Goal: Transaction & Acquisition: Purchase product/service

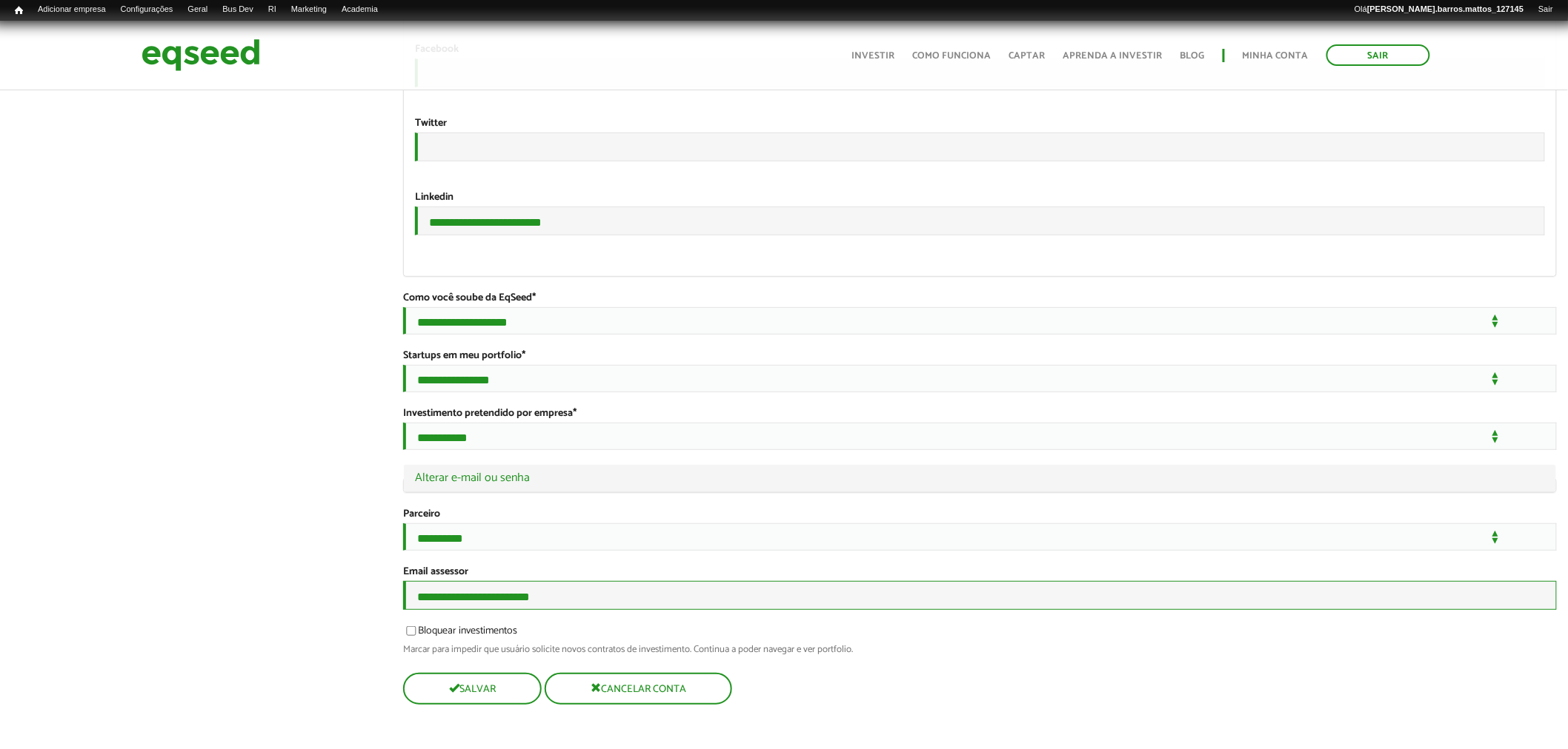
click at [606, 609] on input "**********" at bounding box center [980, 595] width 1154 height 29
type input "**********"
drag, startPoint x: 567, startPoint y: 180, endPoint x: 328, endPoint y: 159, distance: 239.9
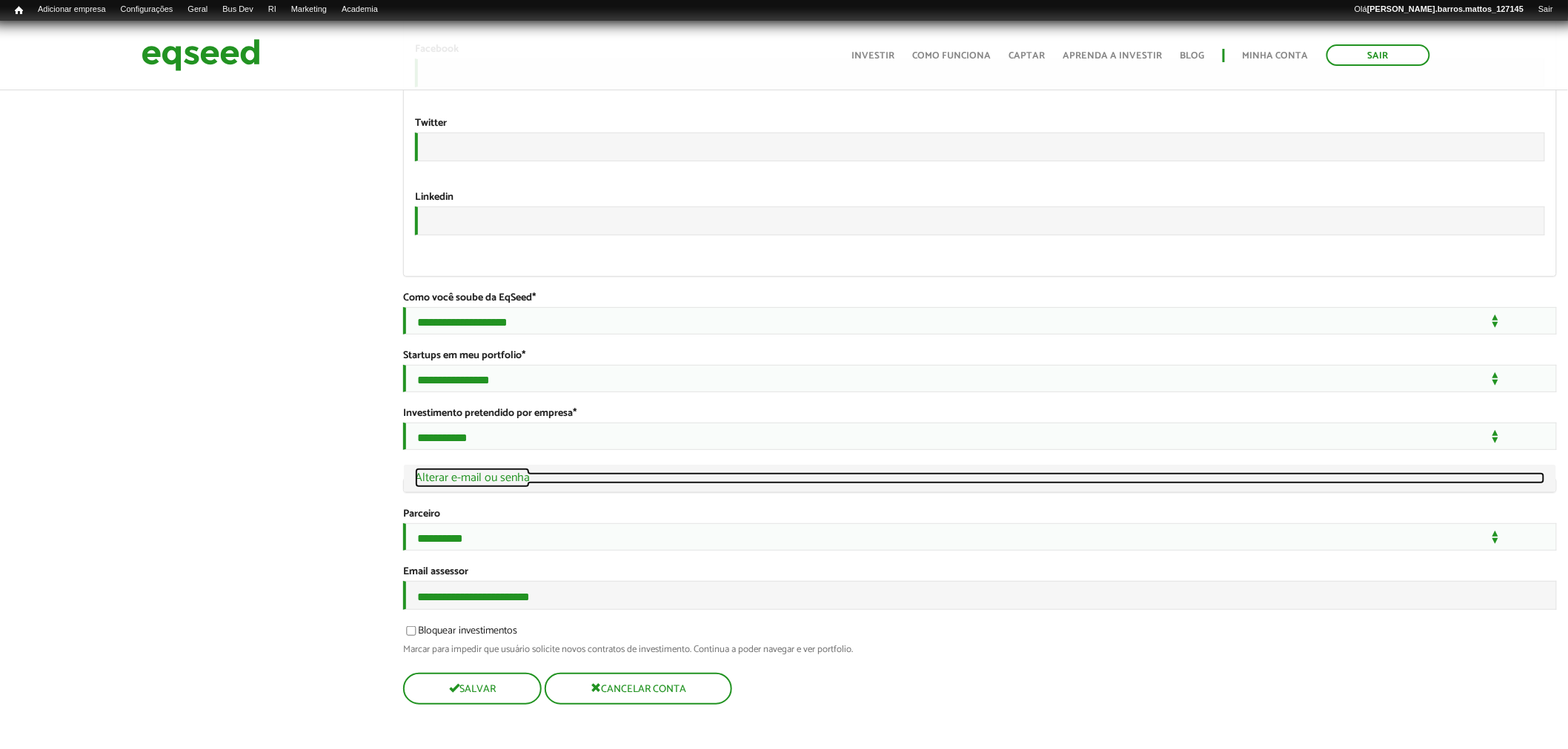
click at [499, 472] on link "Ocultar Alterar e-mail ou senha" at bounding box center [980, 478] width 1130 height 12
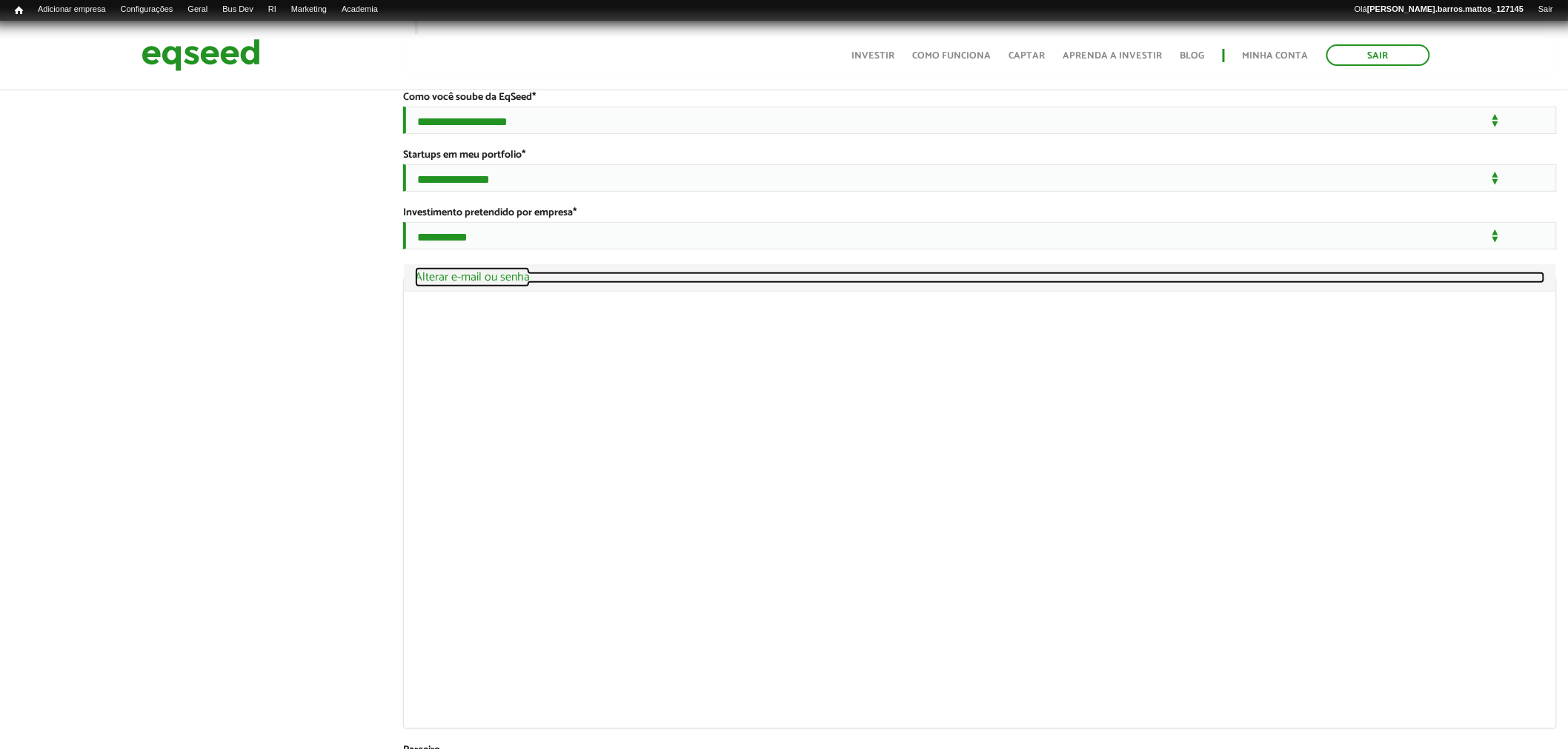
scroll to position [2831, 0]
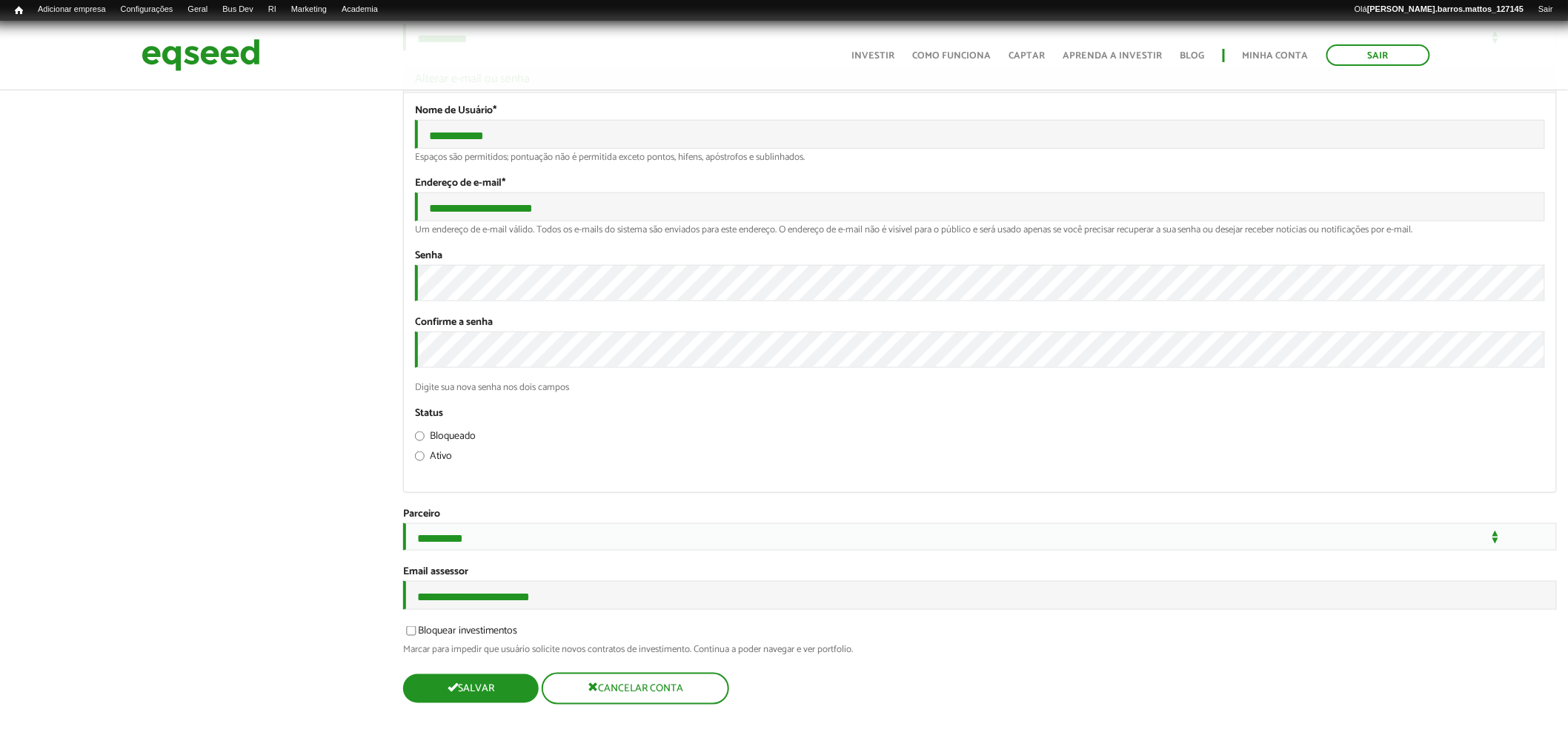
click at [518, 702] on button "Salvar" at bounding box center [471, 689] width 136 height 29
type input "****"
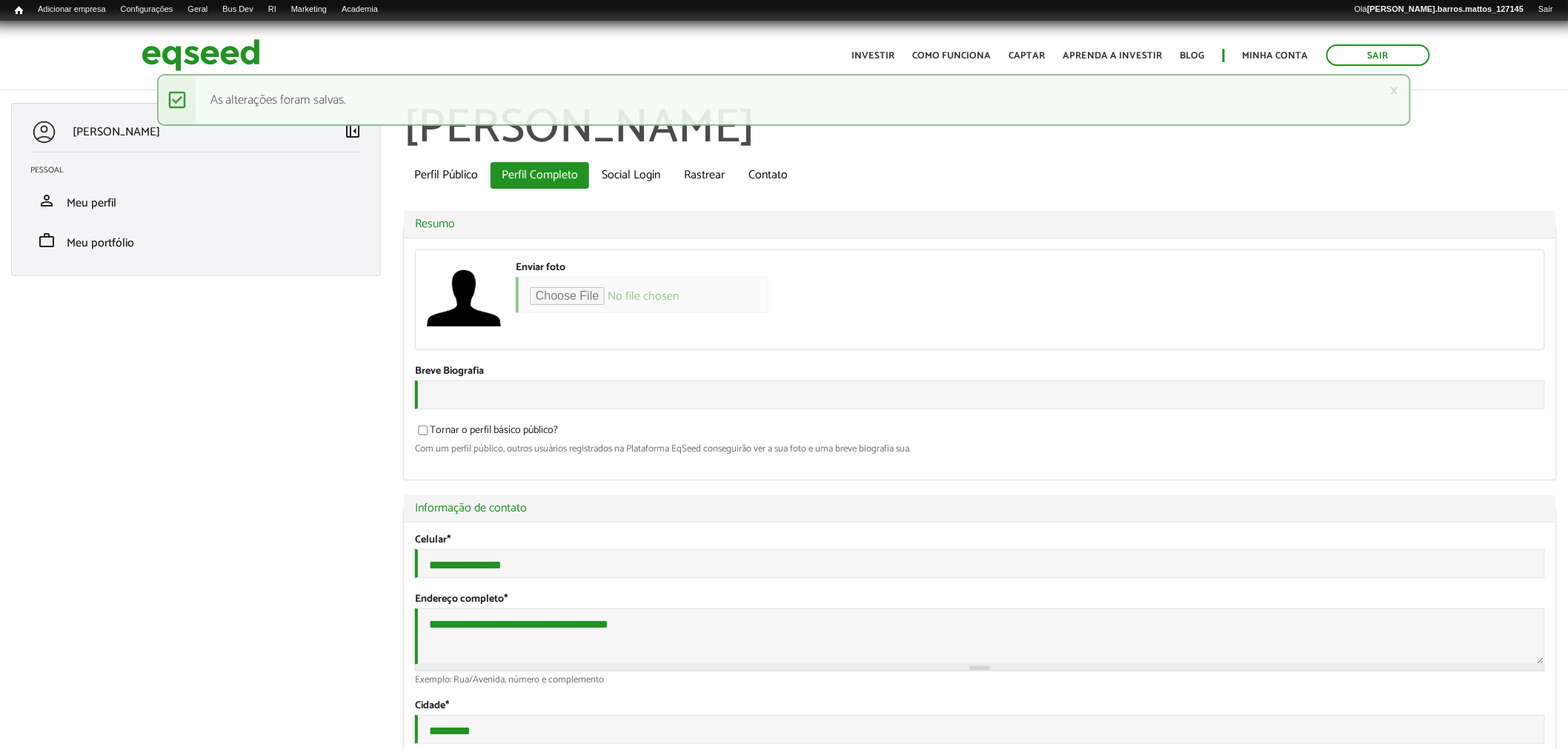
type input "**********"
click at [162, 59] on img at bounding box center [200, 56] width 119 height 40
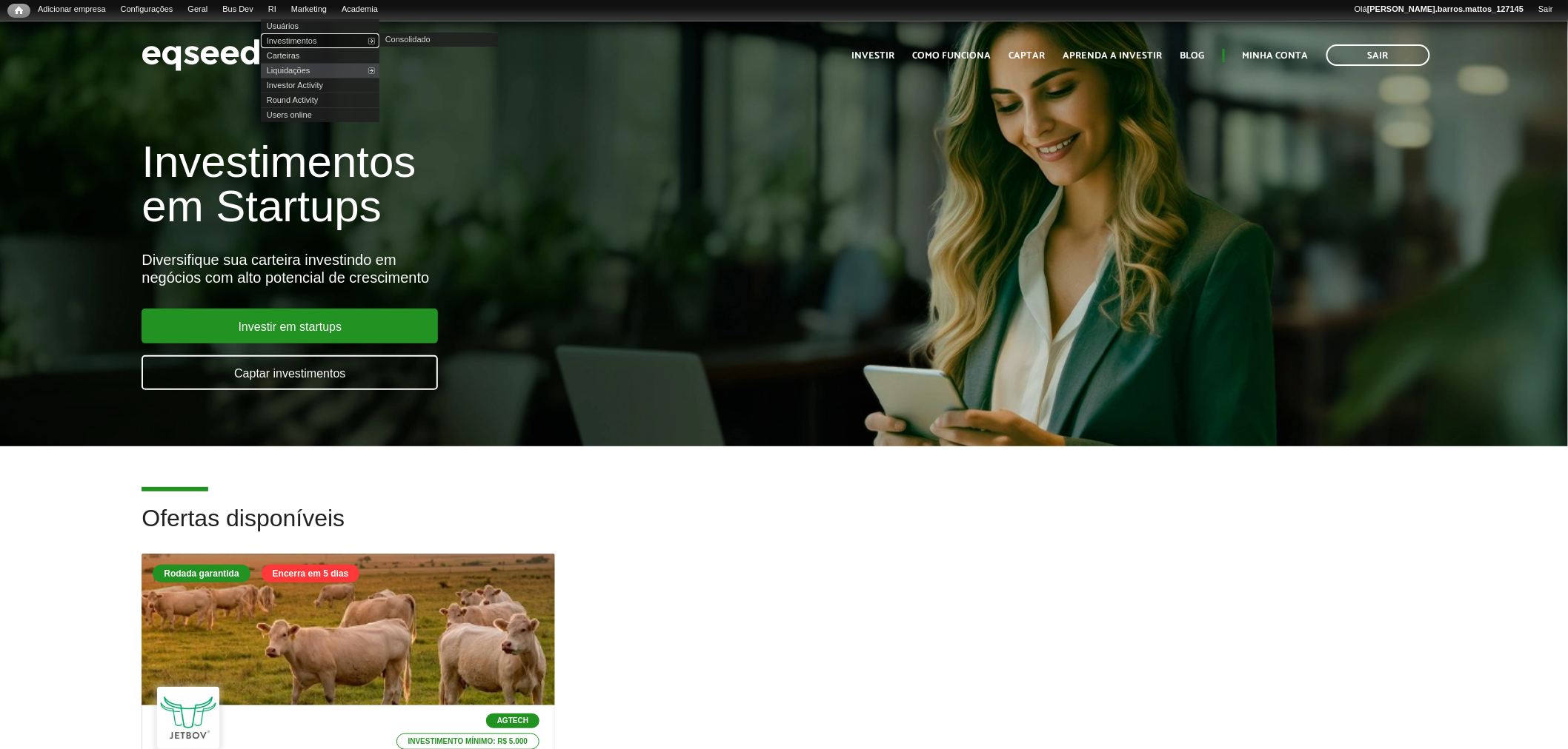
click at [297, 36] on link "Investimentos" at bounding box center [320, 40] width 119 height 14
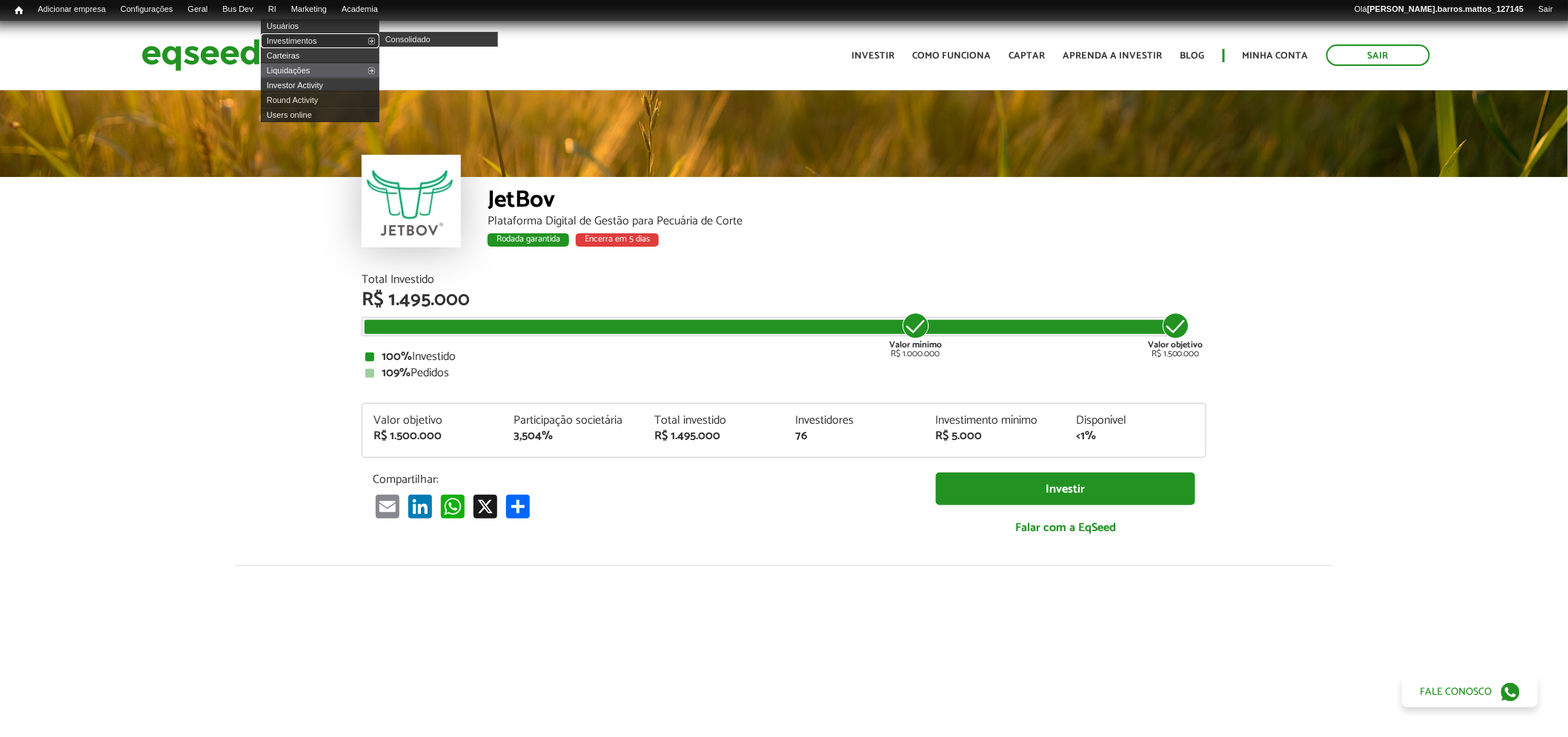
click at [299, 35] on link "Investimentos" at bounding box center [320, 40] width 119 height 14
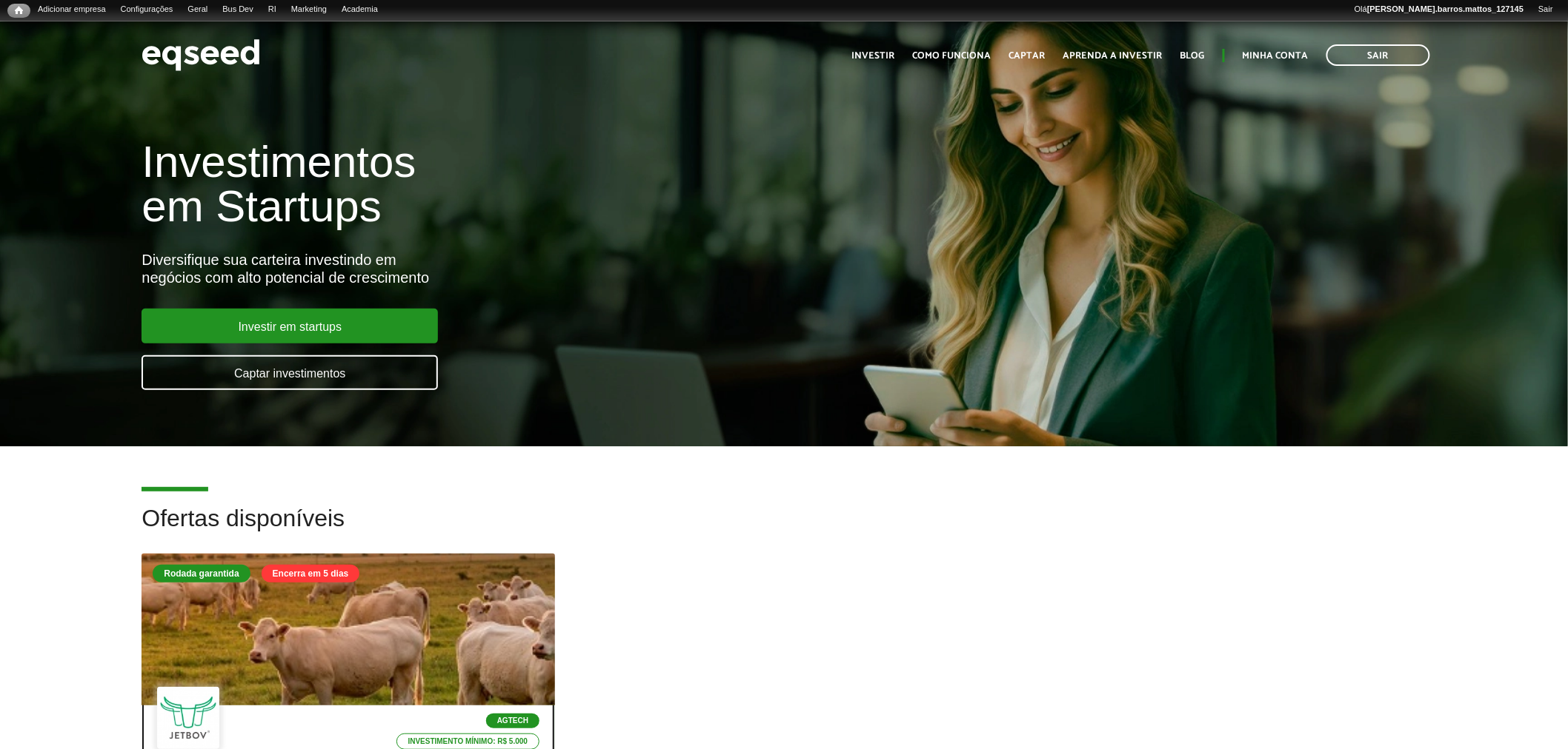
click at [480, 595] on div at bounding box center [349, 630] width 496 height 182
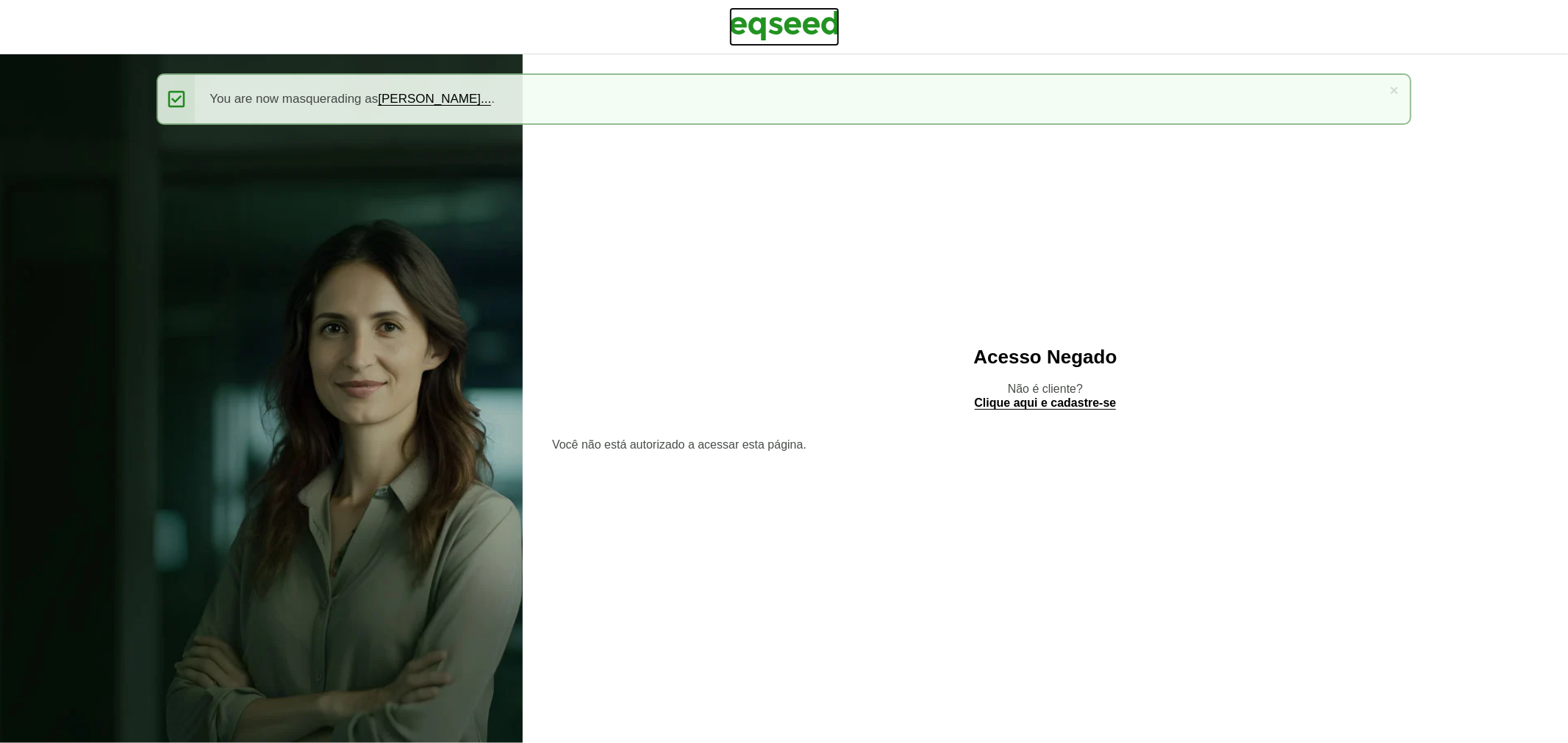
click at [776, 15] on img at bounding box center [784, 25] width 111 height 37
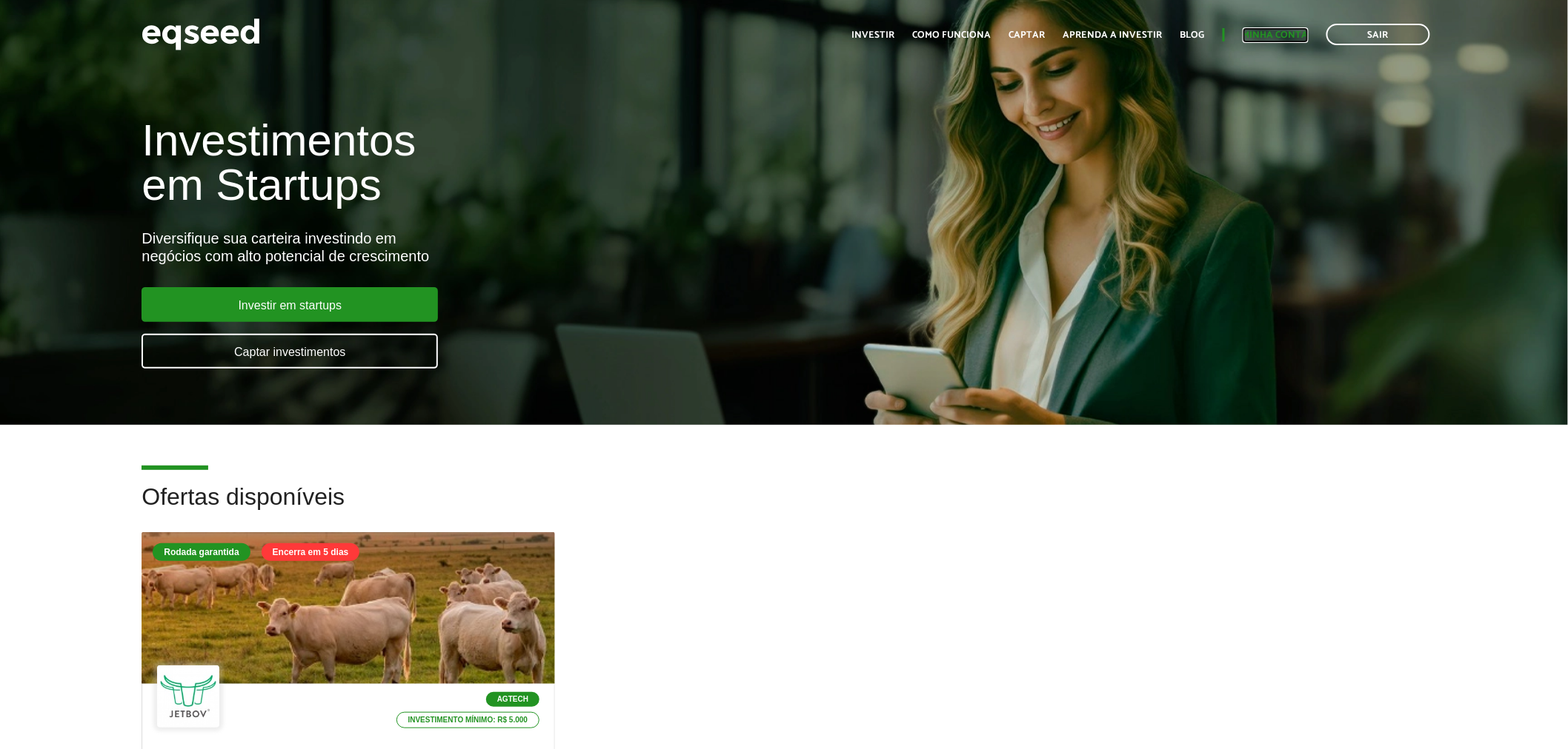
click at [1260, 39] on link "Minha conta" at bounding box center [1275, 35] width 66 height 10
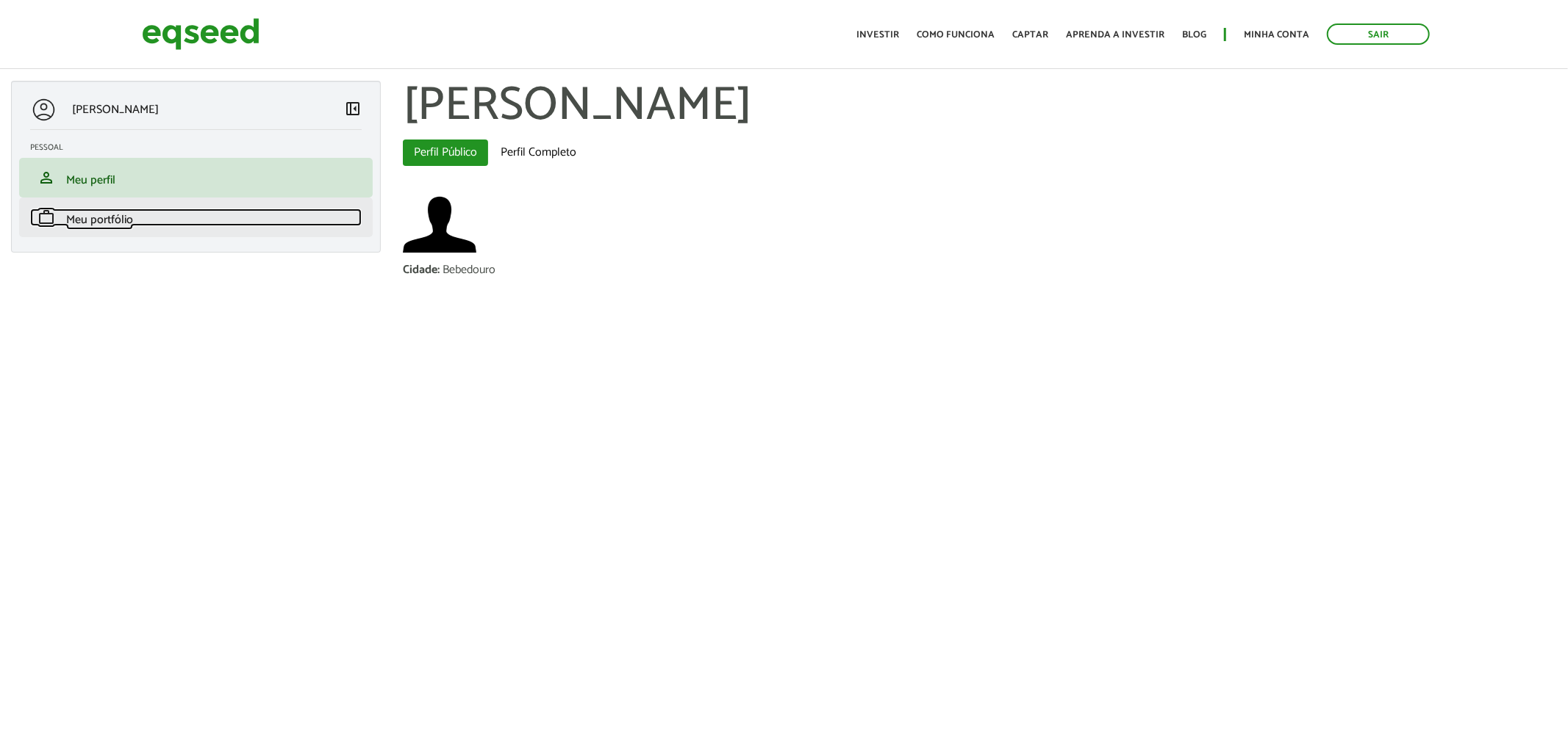
click at [229, 225] on link "work Meu portfólio" at bounding box center [196, 217] width 332 height 18
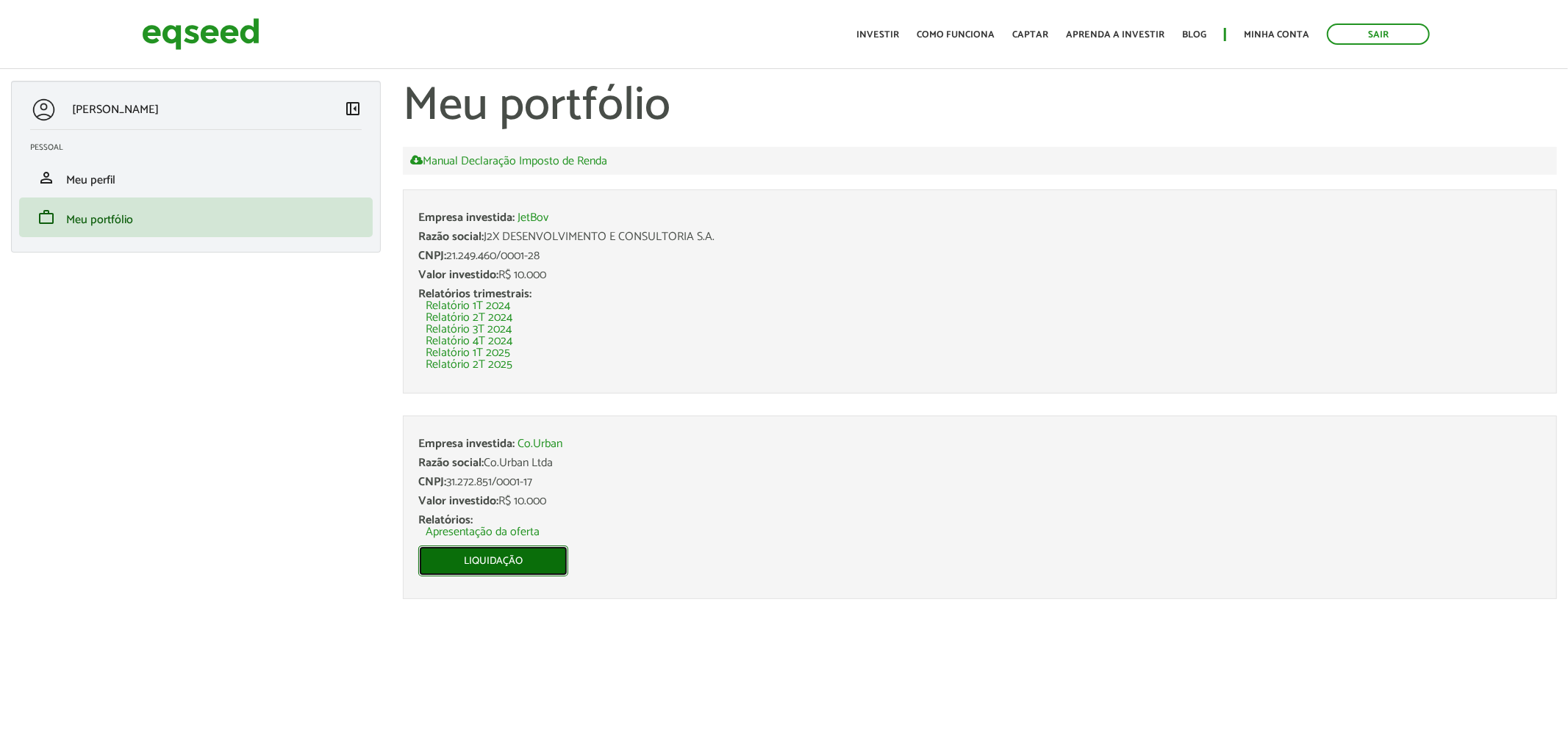
click at [534, 566] on link "Liquidação" at bounding box center [493, 561] width 150 height 31
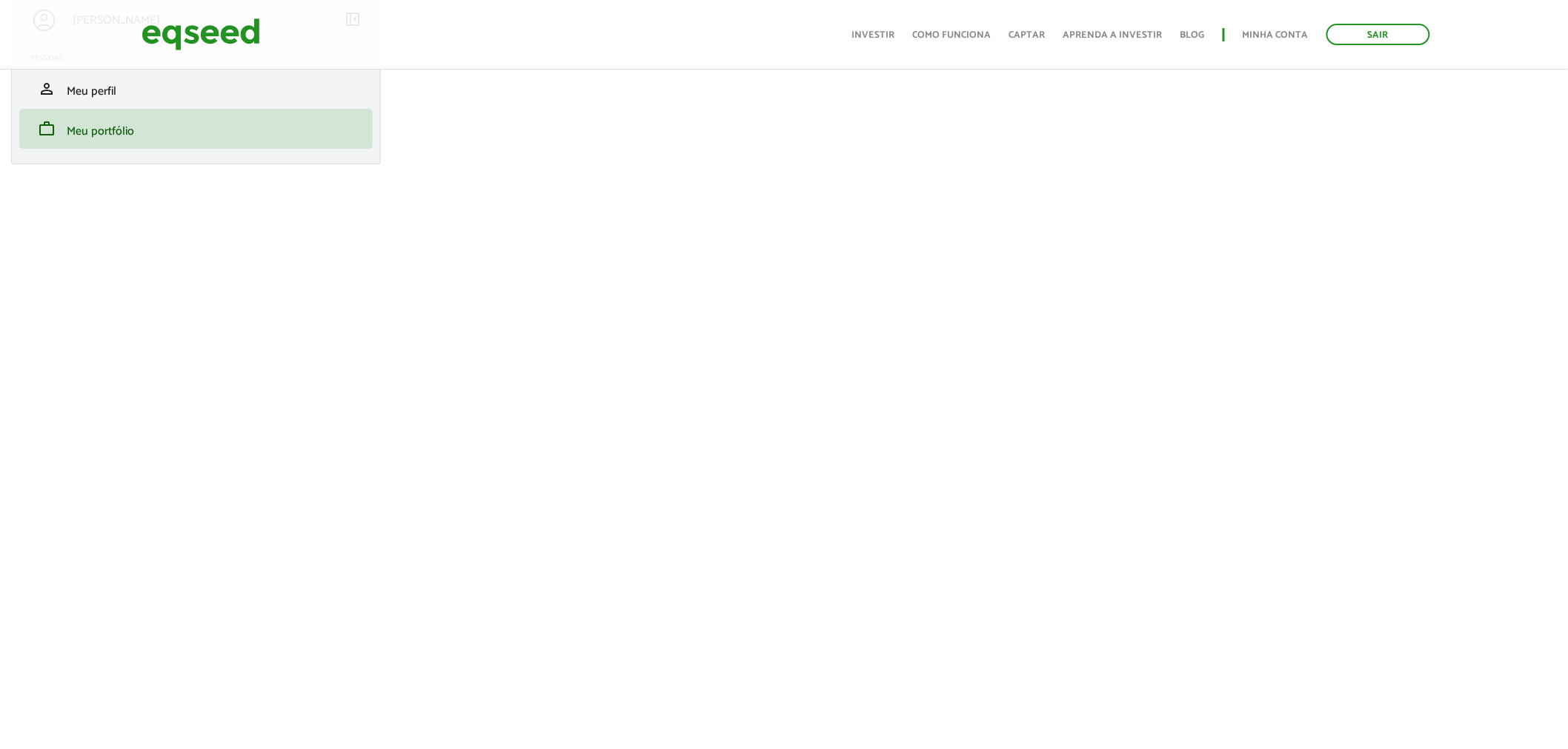
scroll to position [109, 0]
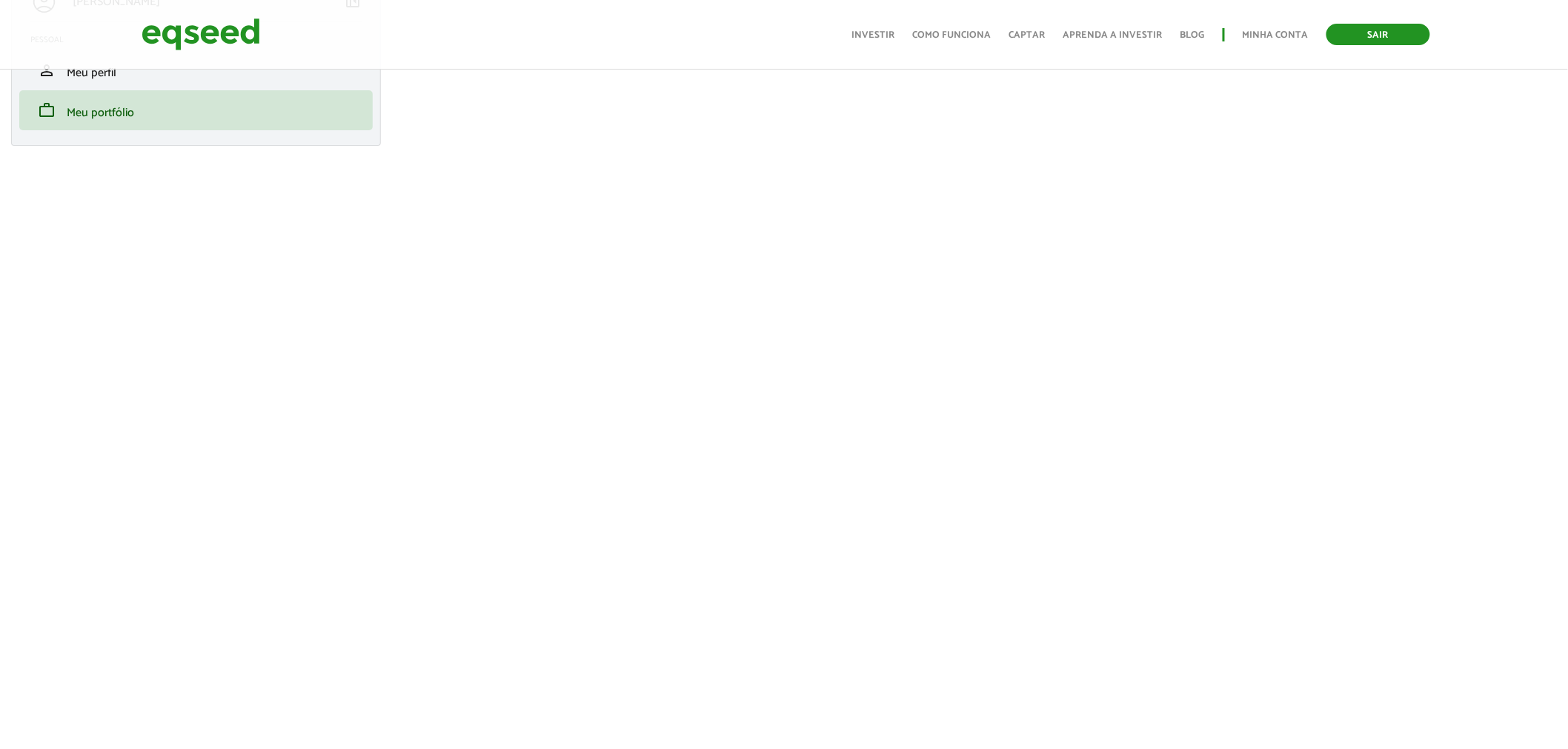
click at [1364, 34] on link "Sair" at bounding box center [1378, 34] width 103 height 22
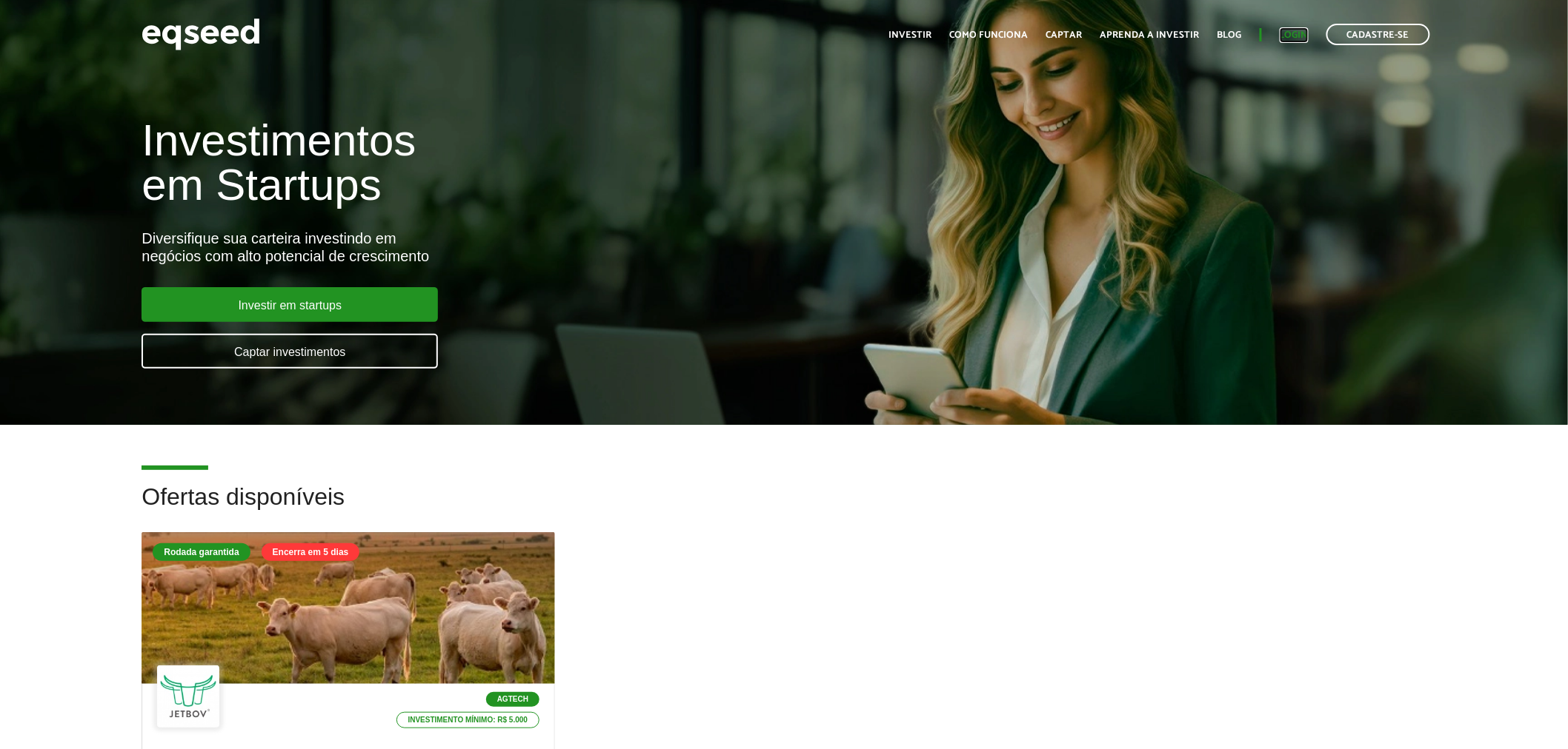
click at [1294, 31] on link "Login" at bounding box center [1294, 35] width 29 height 10
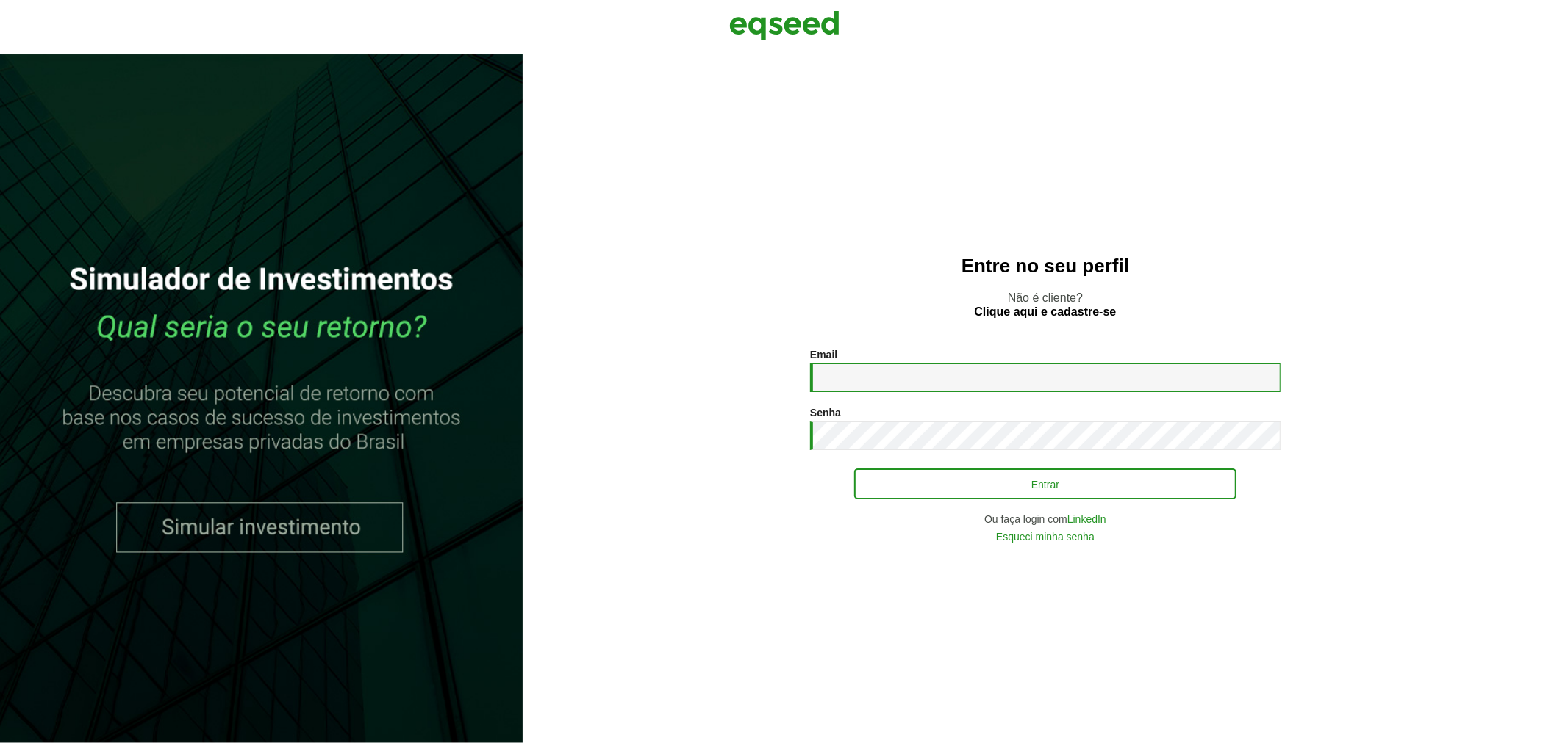
type input "**********"
click at [873, 494] on button "Entrar" at bounding box center [1045, 484] width 382 height 28
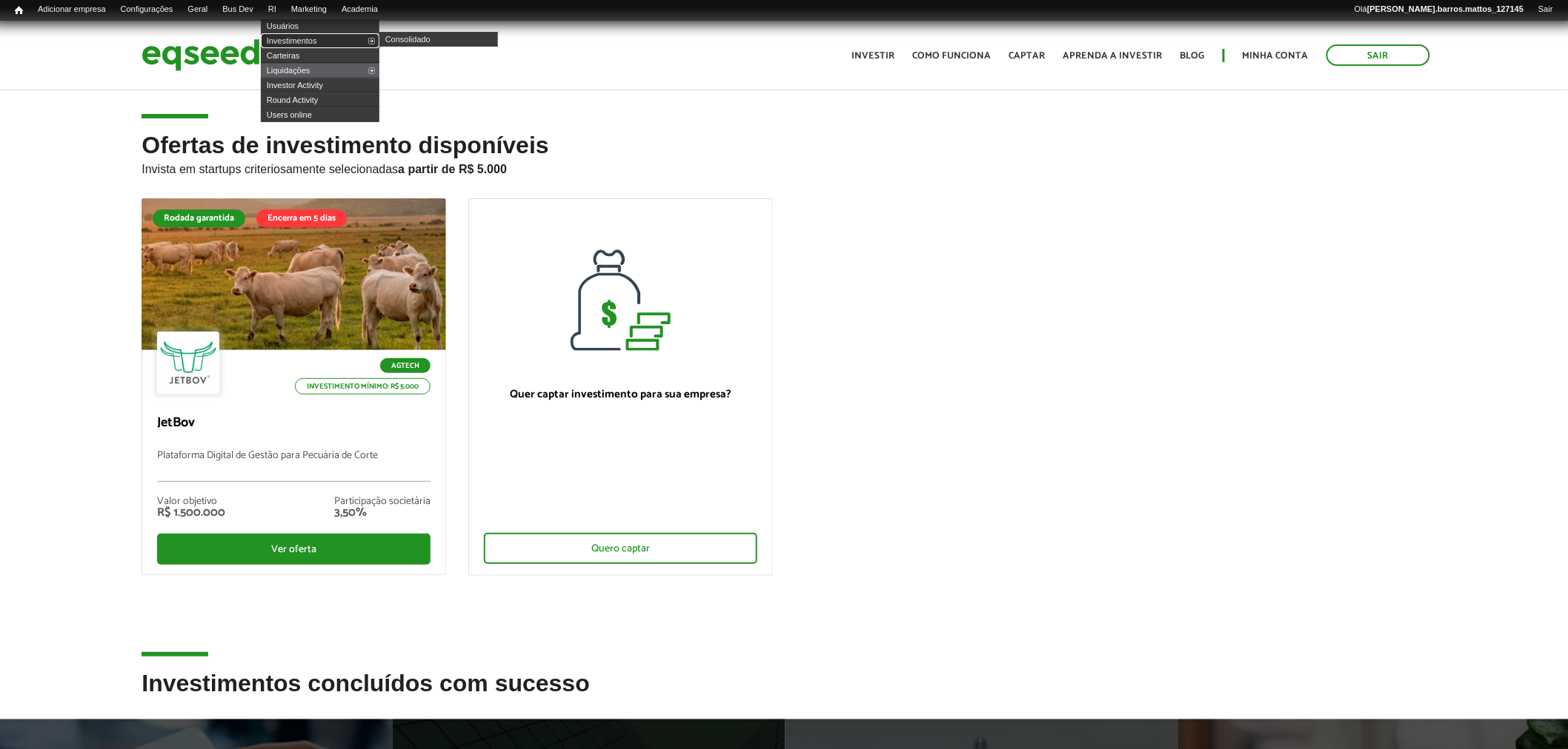
click at [289, 33] on link "Investimentos" at bounding box center [320, 40] width 119 height 14
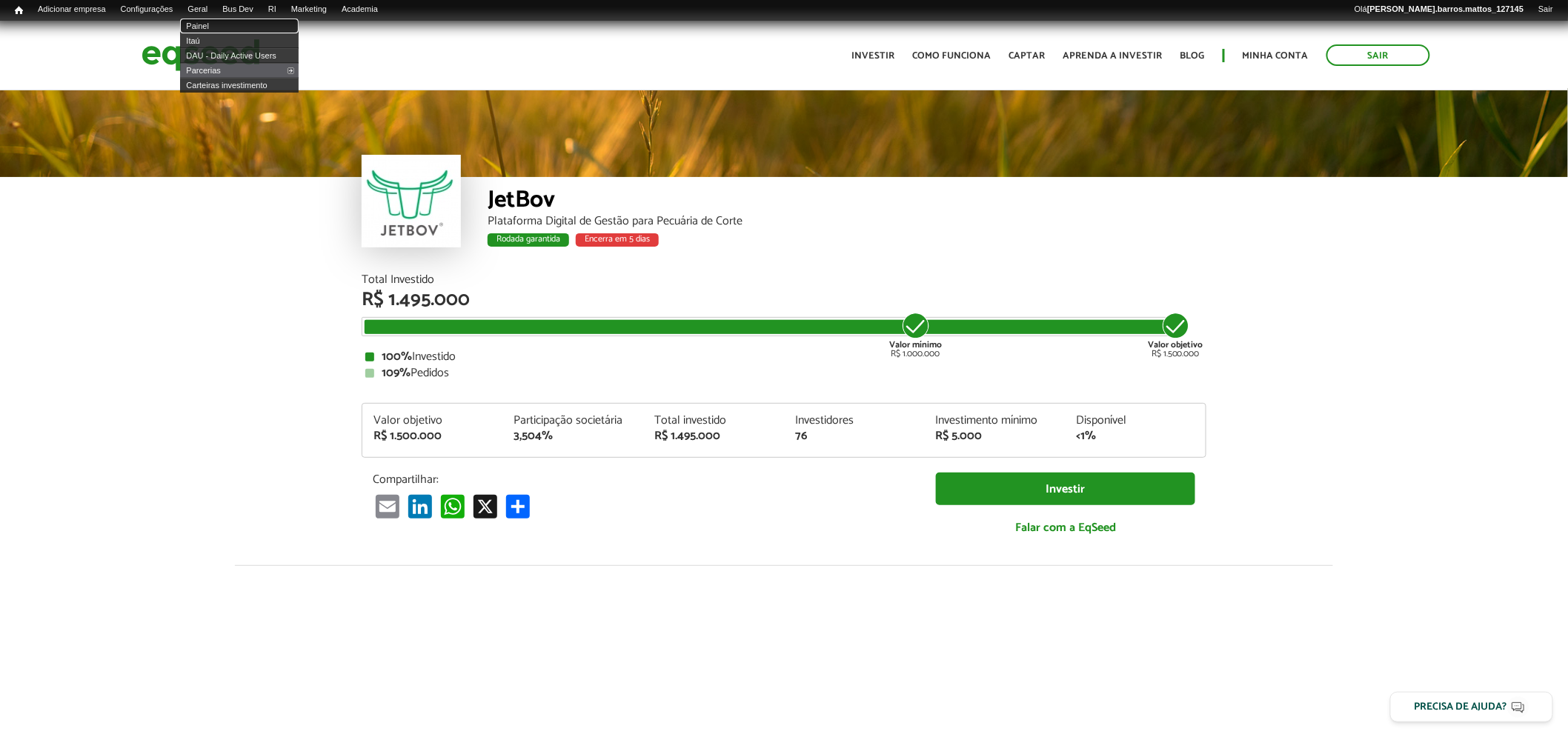
click at [210, 21] on link "Painel" at bounding box center [239, 26] width 119 height 14
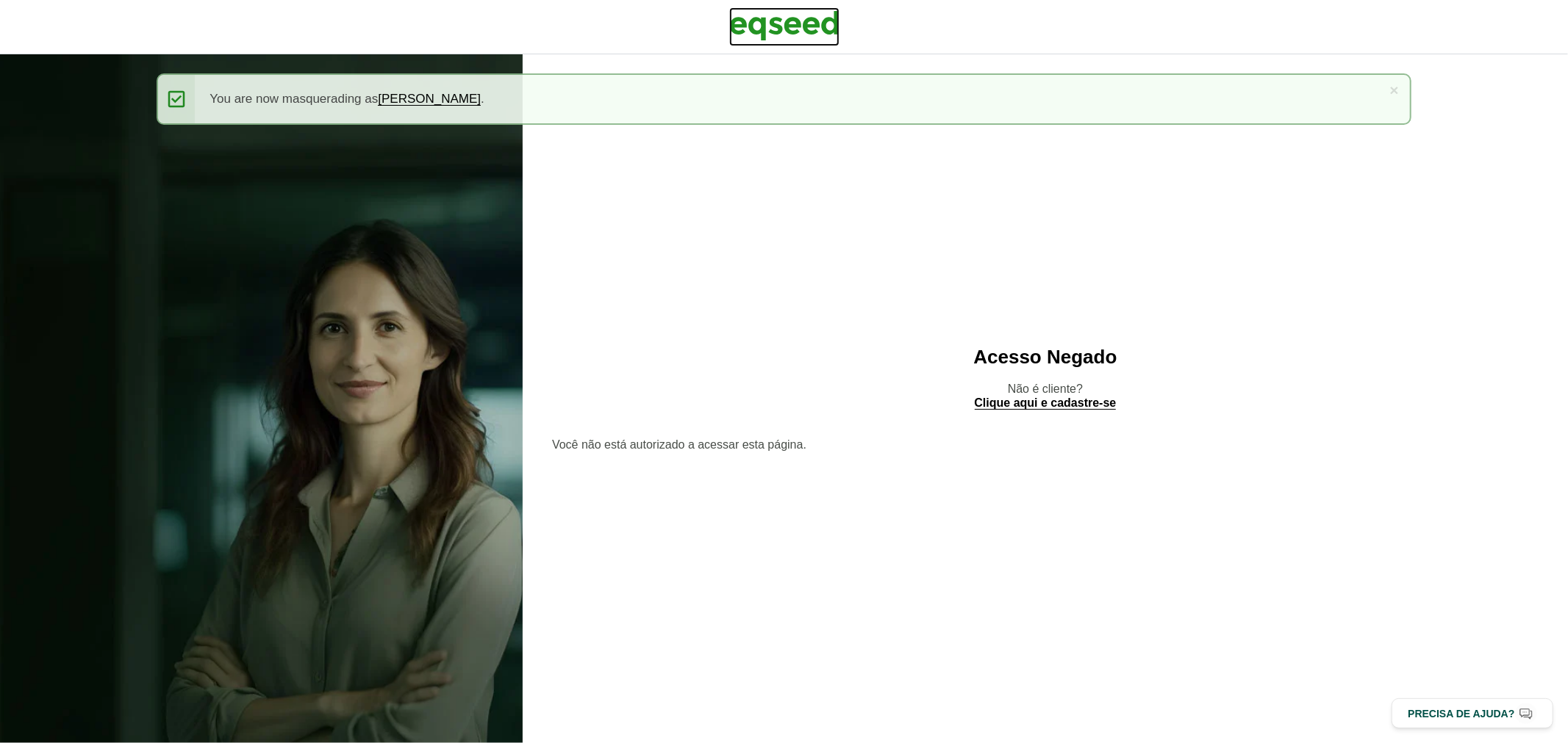
click at [762, 40] on img at bounding box center [784, 25] width 111 height 37
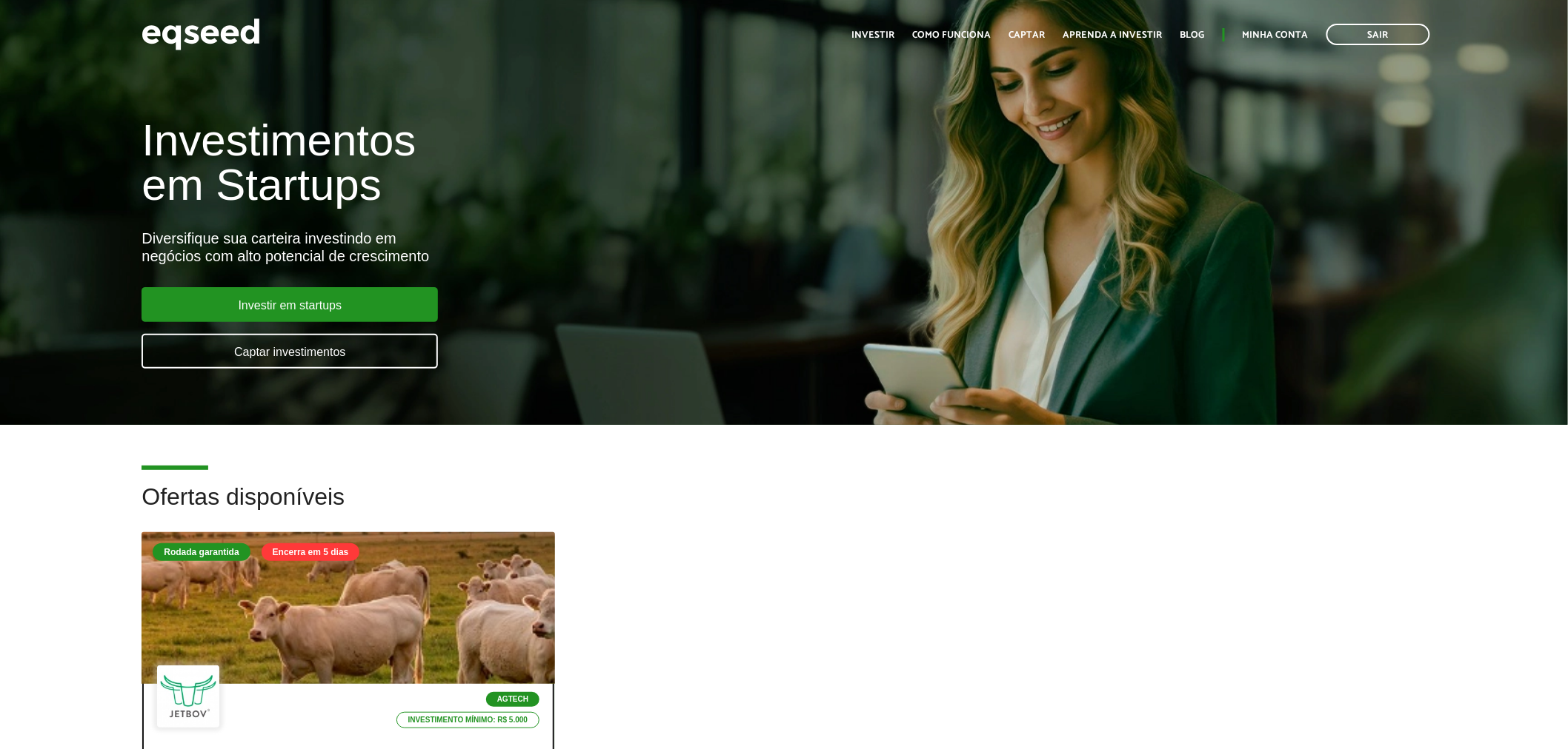
click at [382, 605] on div at bounding box center [349, 608] width 496 height 182
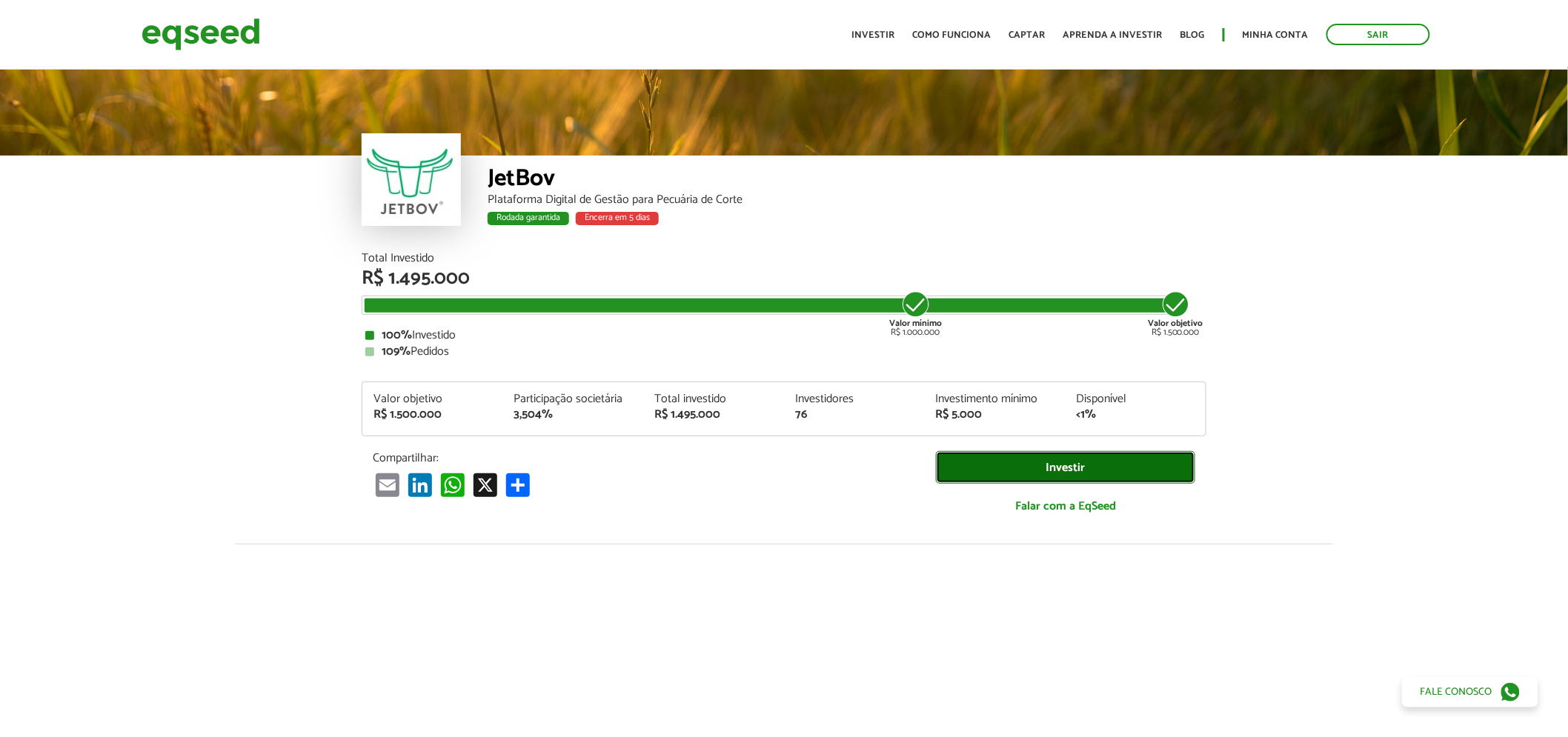
click at [1015, 469] on link "Investir" at bounding box center [1065, 467] width 260 height 33
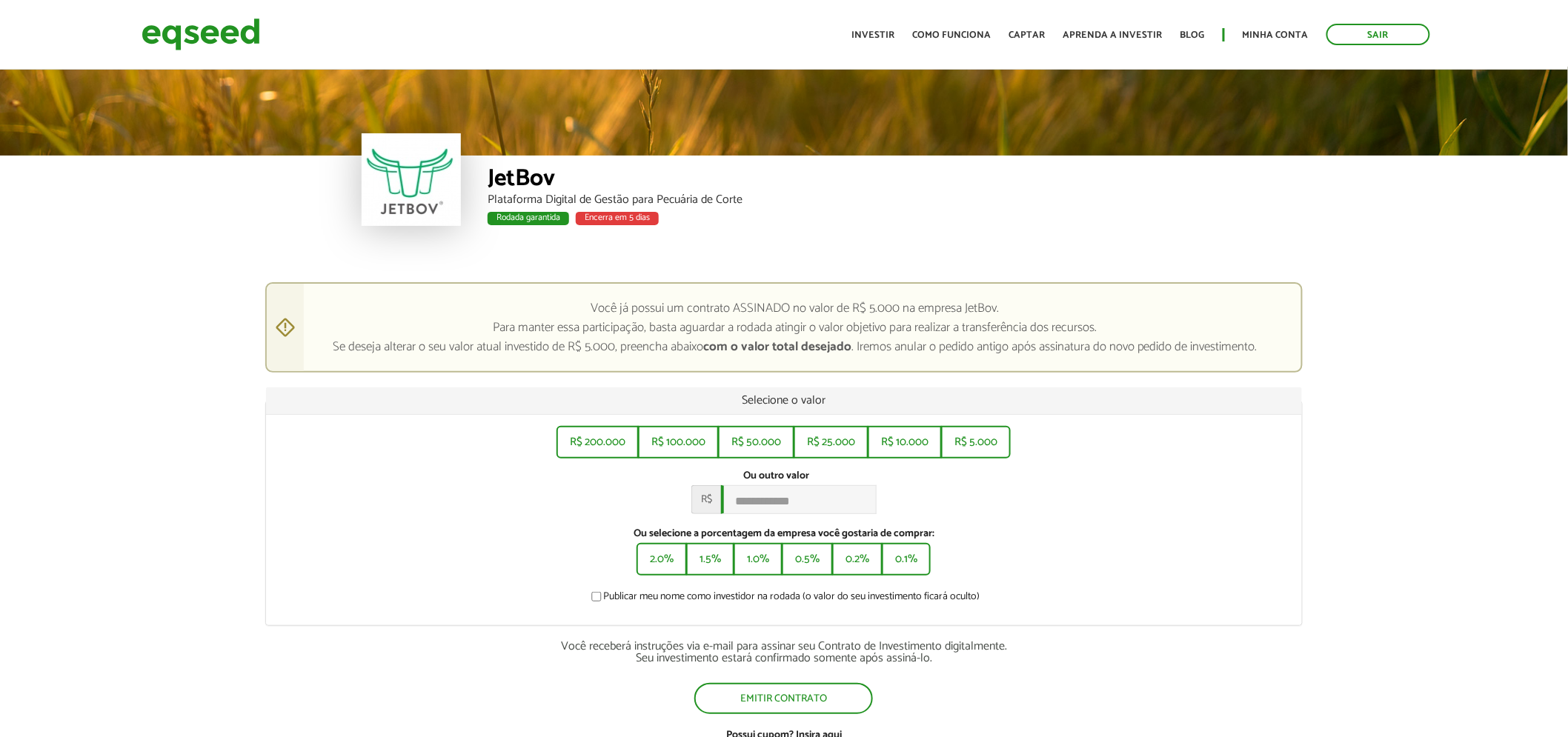
click at [1567, 182] on html "Sair Toggle navigation Toggle navigation Início Investir" at bounding box center [784, 368] width 1568 height 737
click at [899, 441] on button "R$ 10.000" at bounding box center [904, 440] width 71 height 30
type input "******"
click at [812, 702] on button "Emitir contrato" at bounding box center [783, 697] width 175 height 28
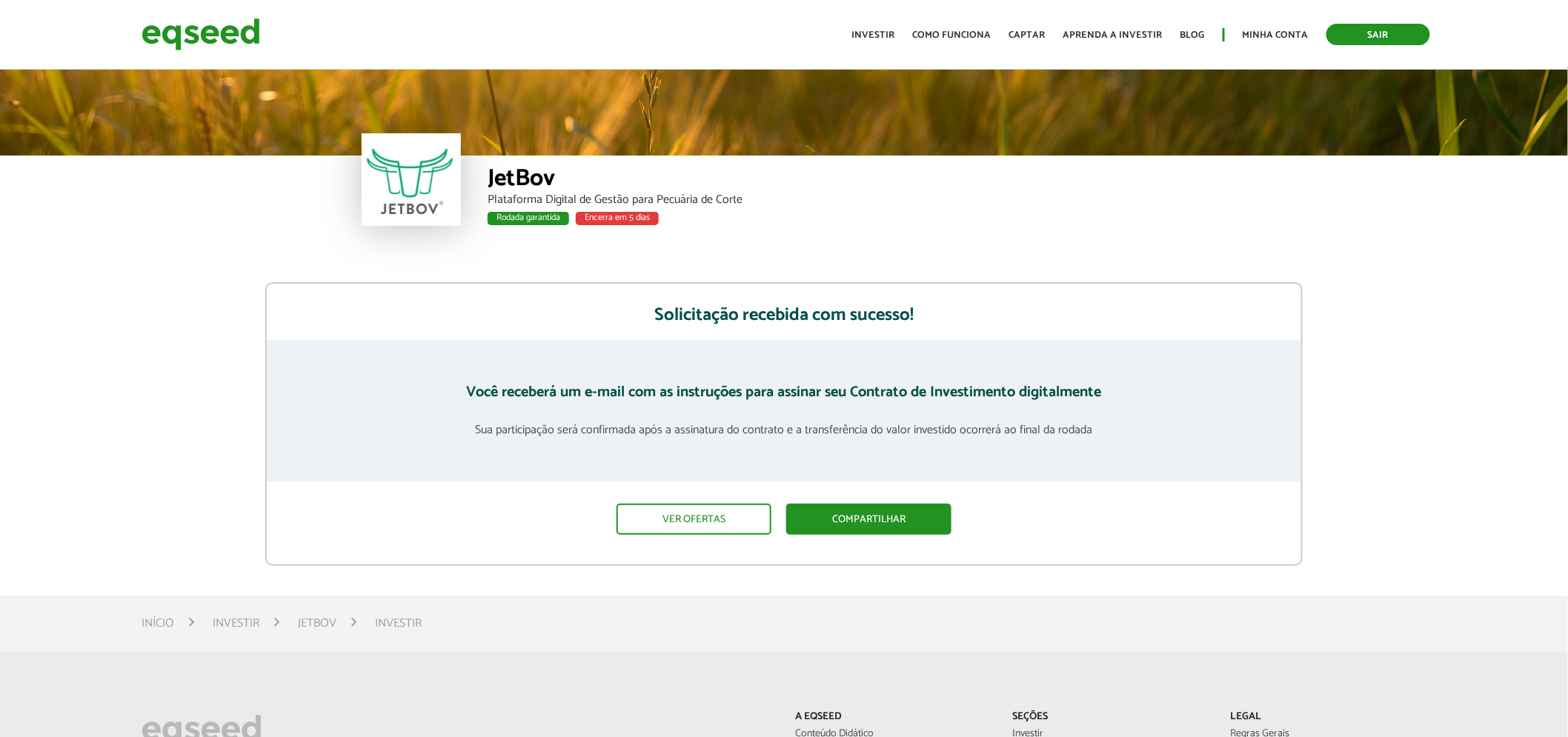
click at [1377, 39] on link "Sair" at bounding box center [1378, 34] width 103 height 22
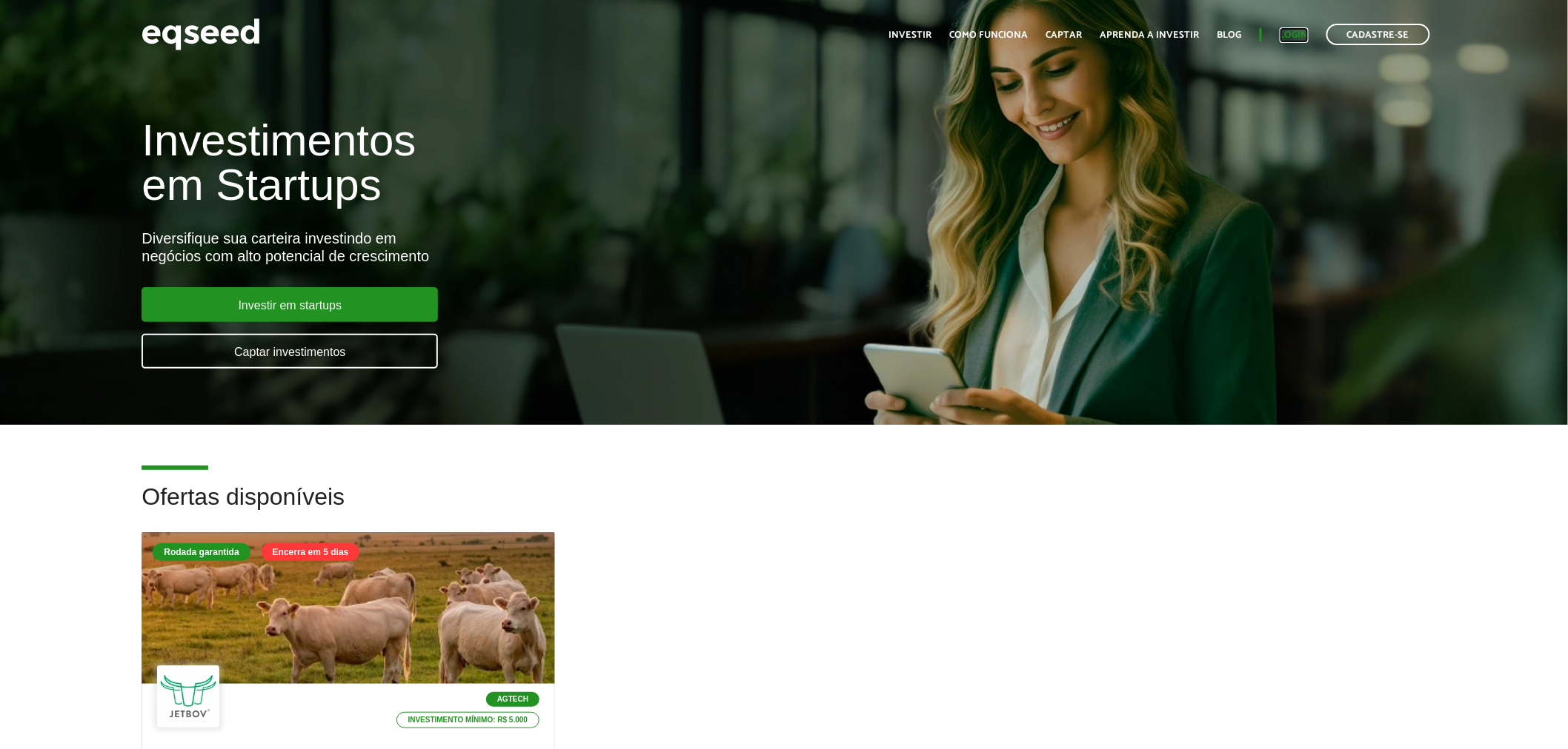
click at [1286, 31] on link "Login" at bounding box center [1294, 35] width 29 height 10
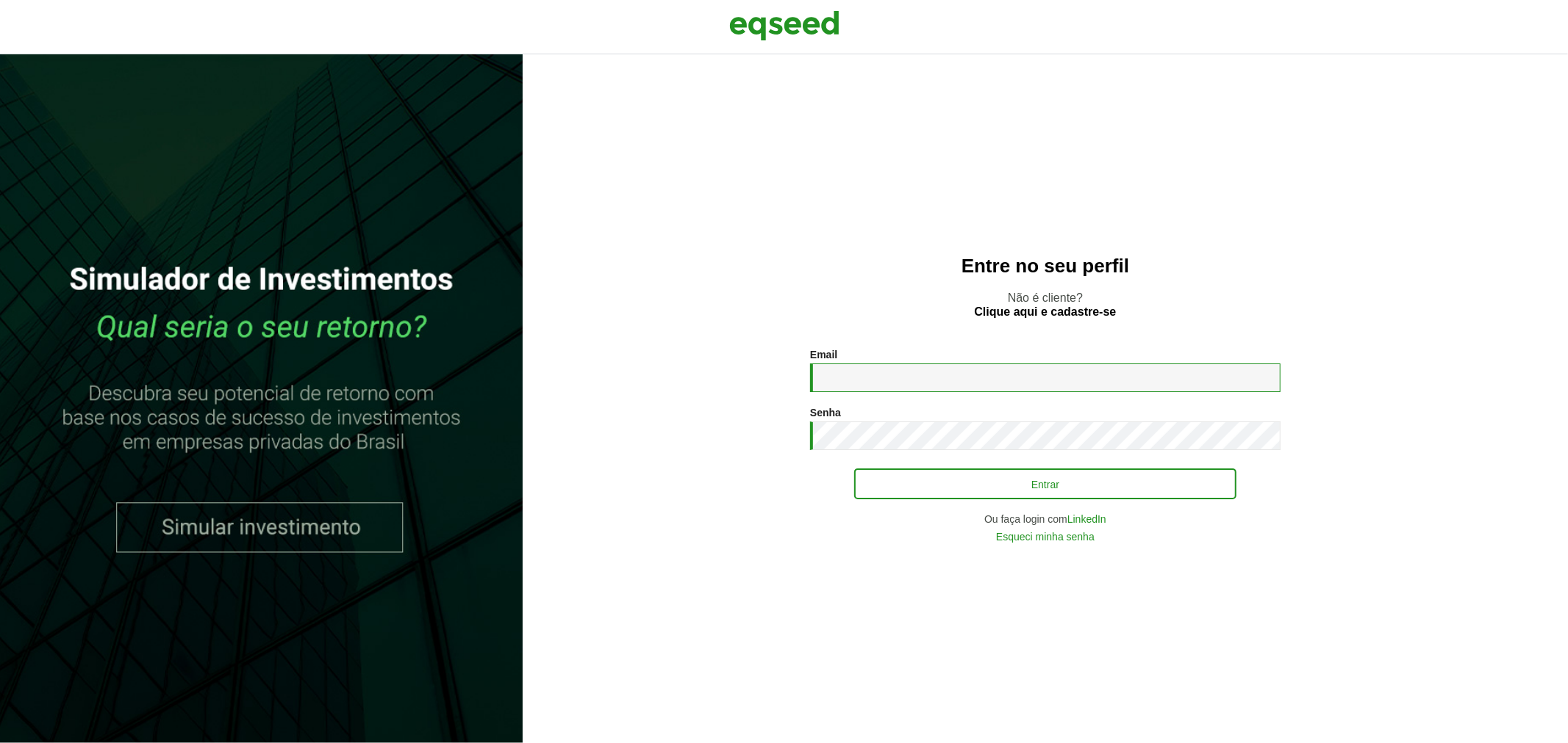
type input "**********"
click at [907, 473] on button "Entrar" at bounding box center [1045, 484] width 382 height 28
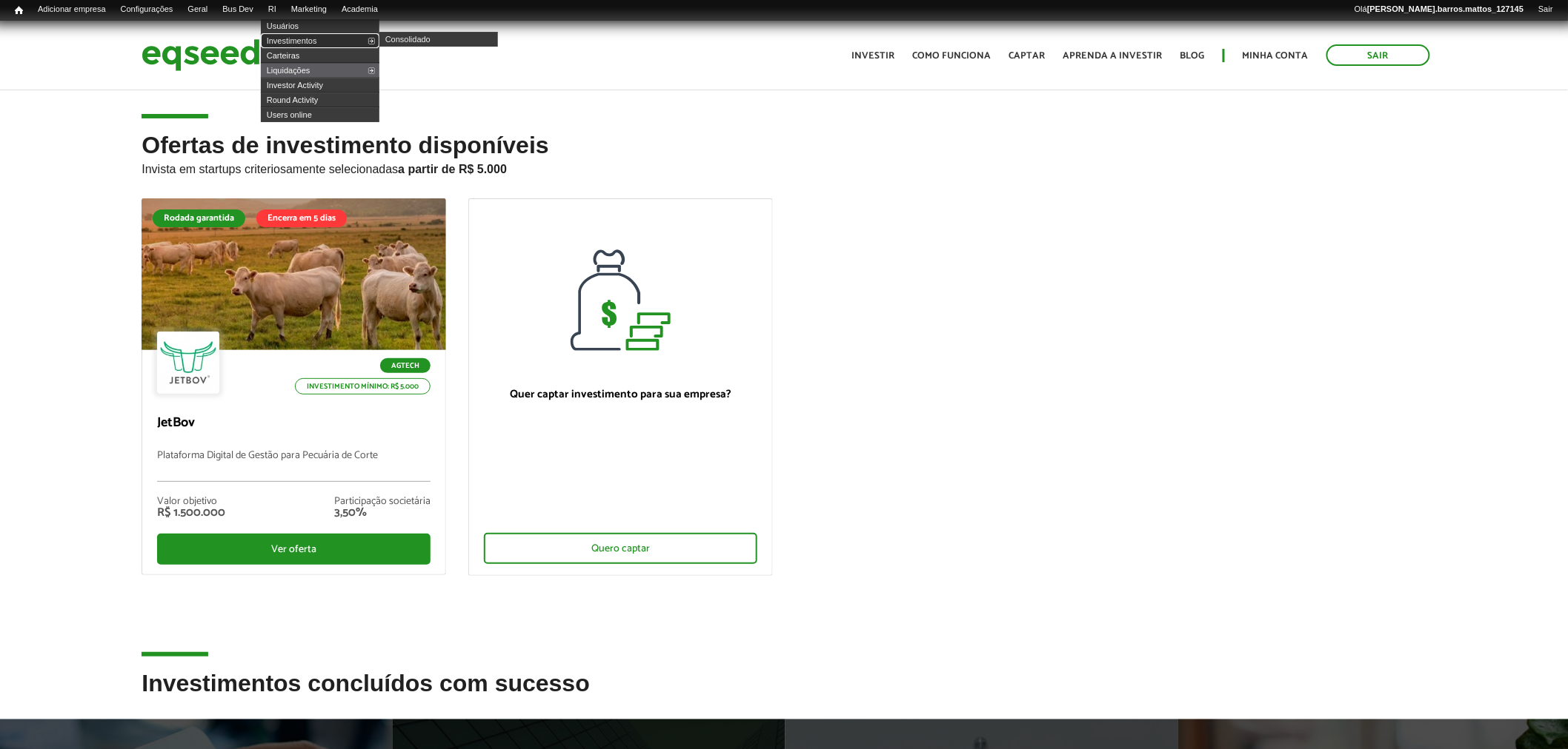
click at [300, 37] on link "Investimentos" at bounding box center [320, 40] width 119 height 14
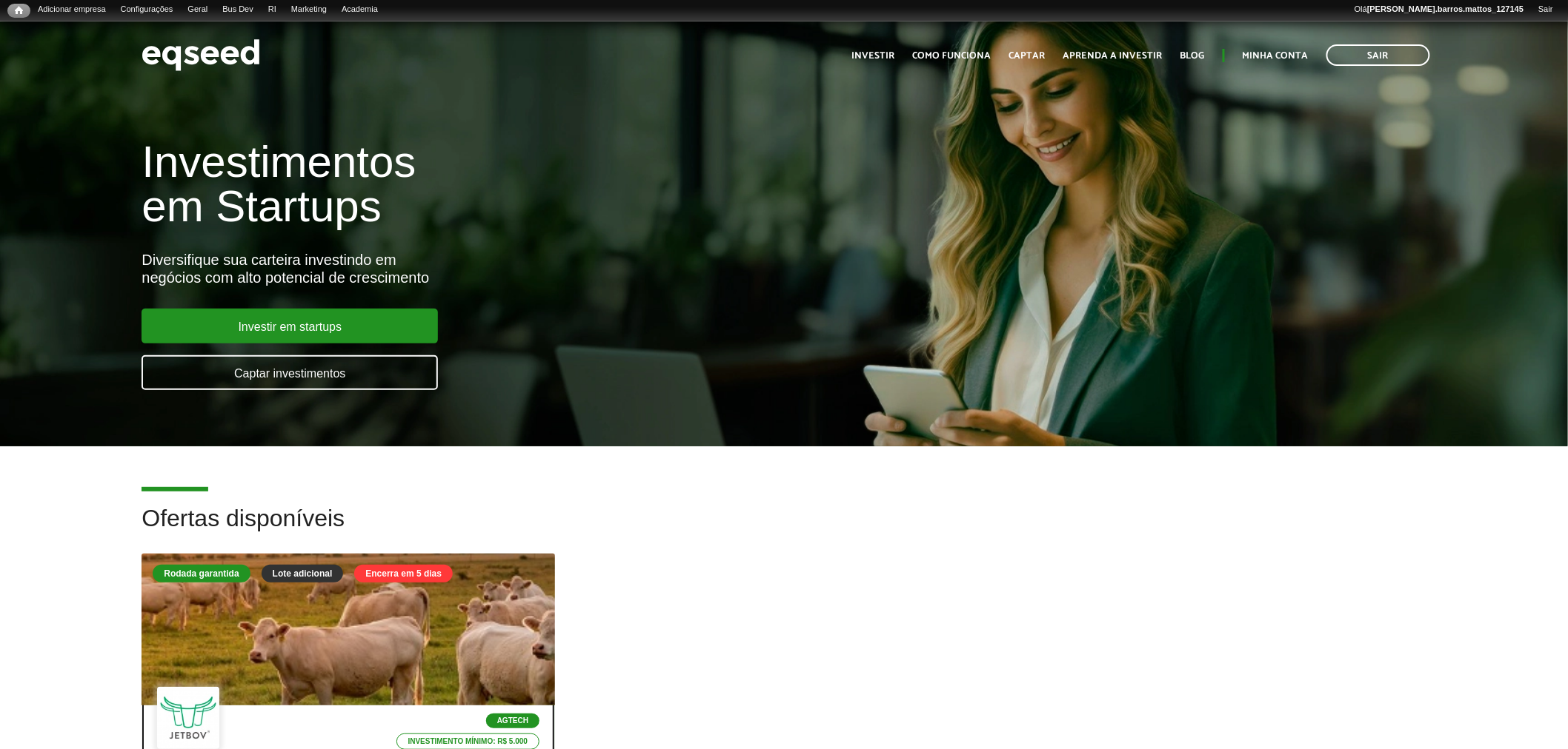
click at [424, 615] on div at bounding box center [349, 630] width 496 height 182
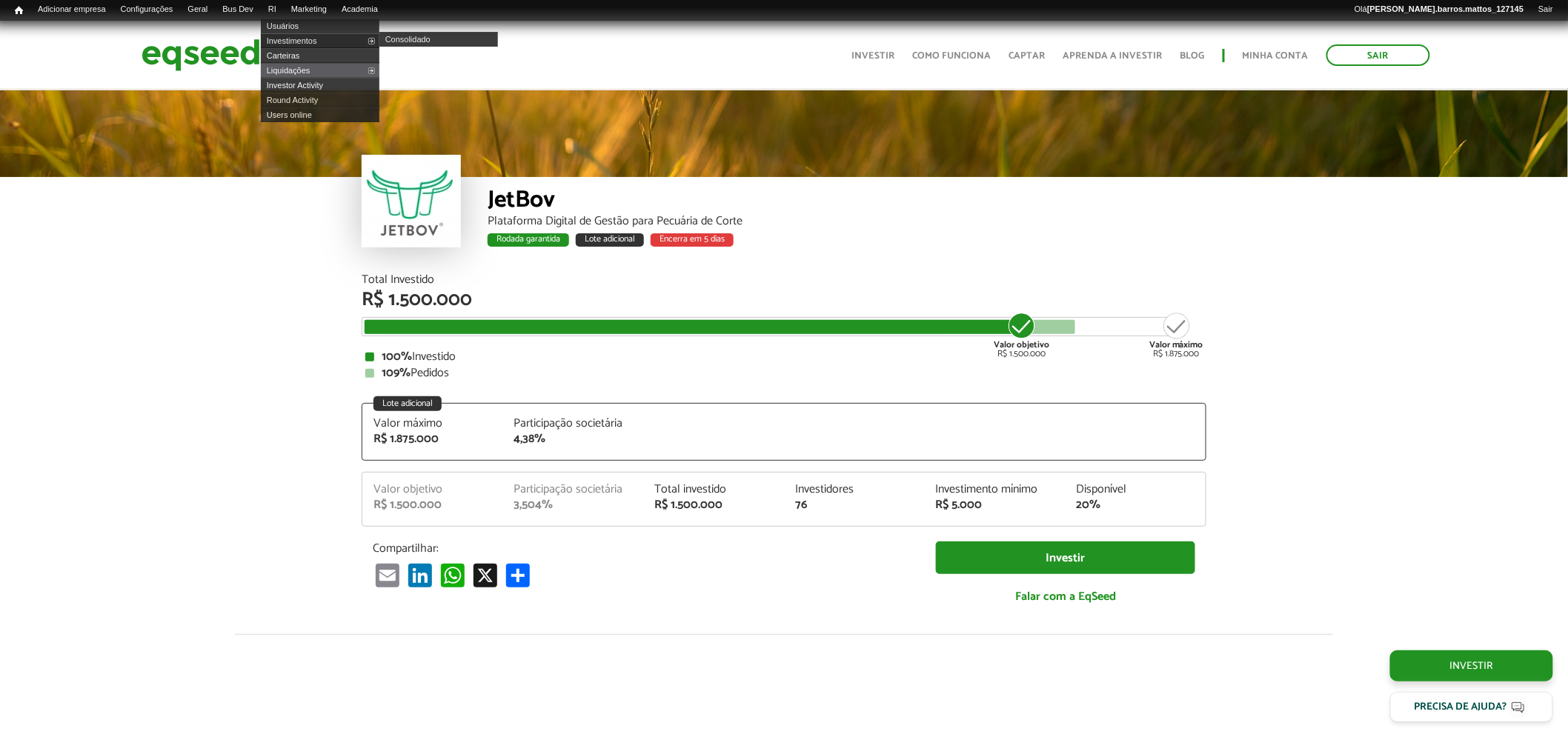
scroll to position [1825, 0]
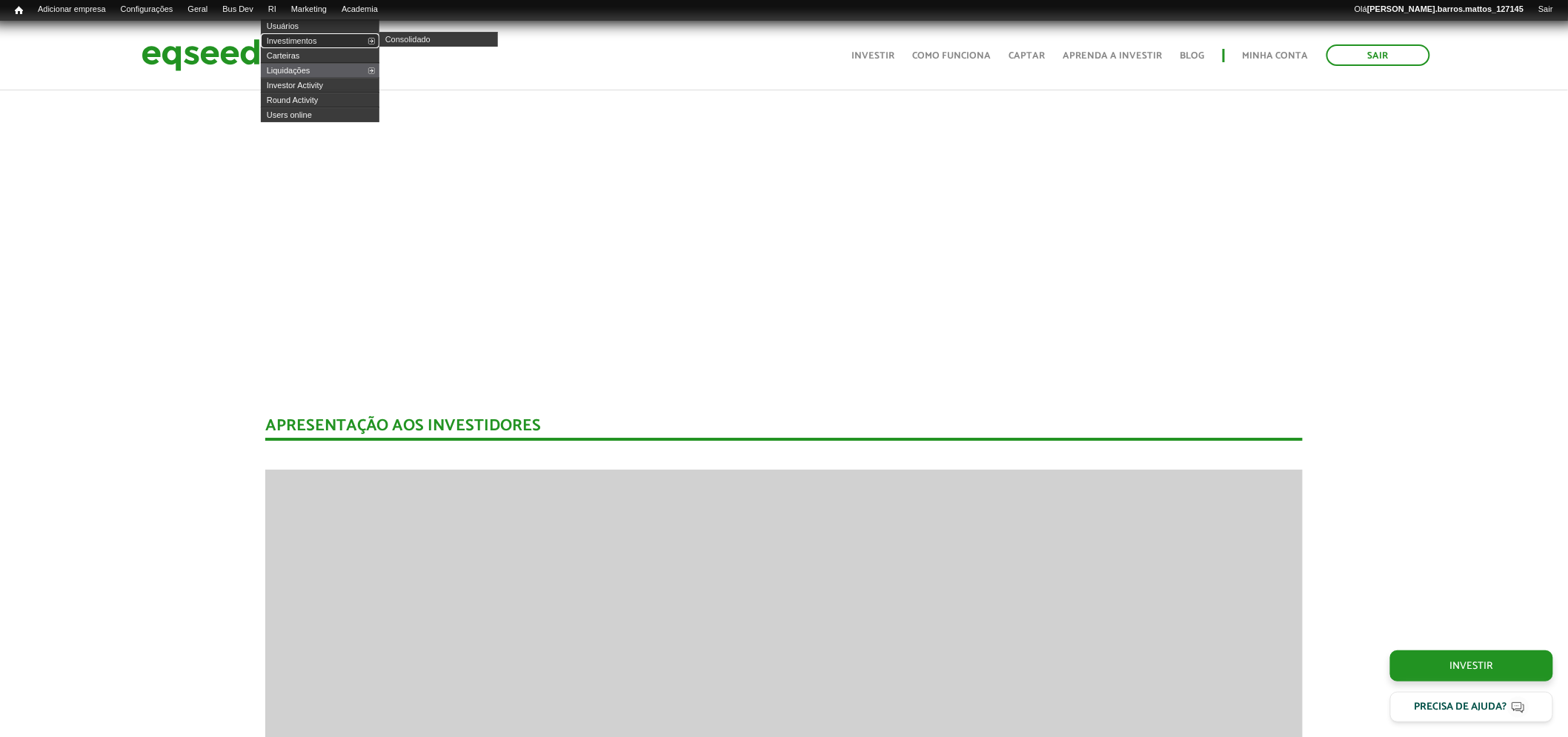
click at [294, 35] on link "Investimentos" at bounding box center [320, 40] width 119 height 14
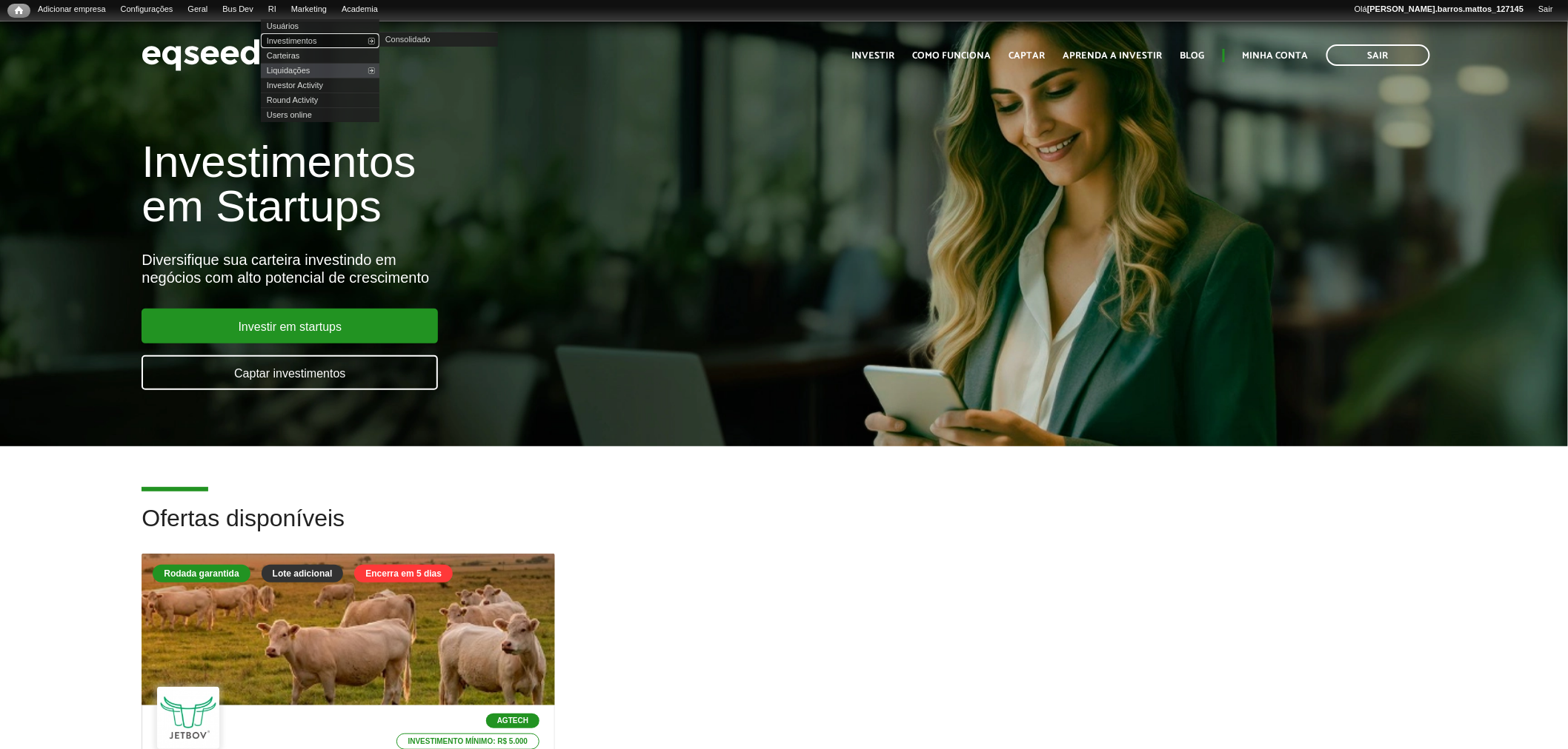
click at [306, 40] on link "Investimentos" at bounding box center [320, 40] width 119 height 14
